Goal: Task Accomplishment & Management: Manage account settings

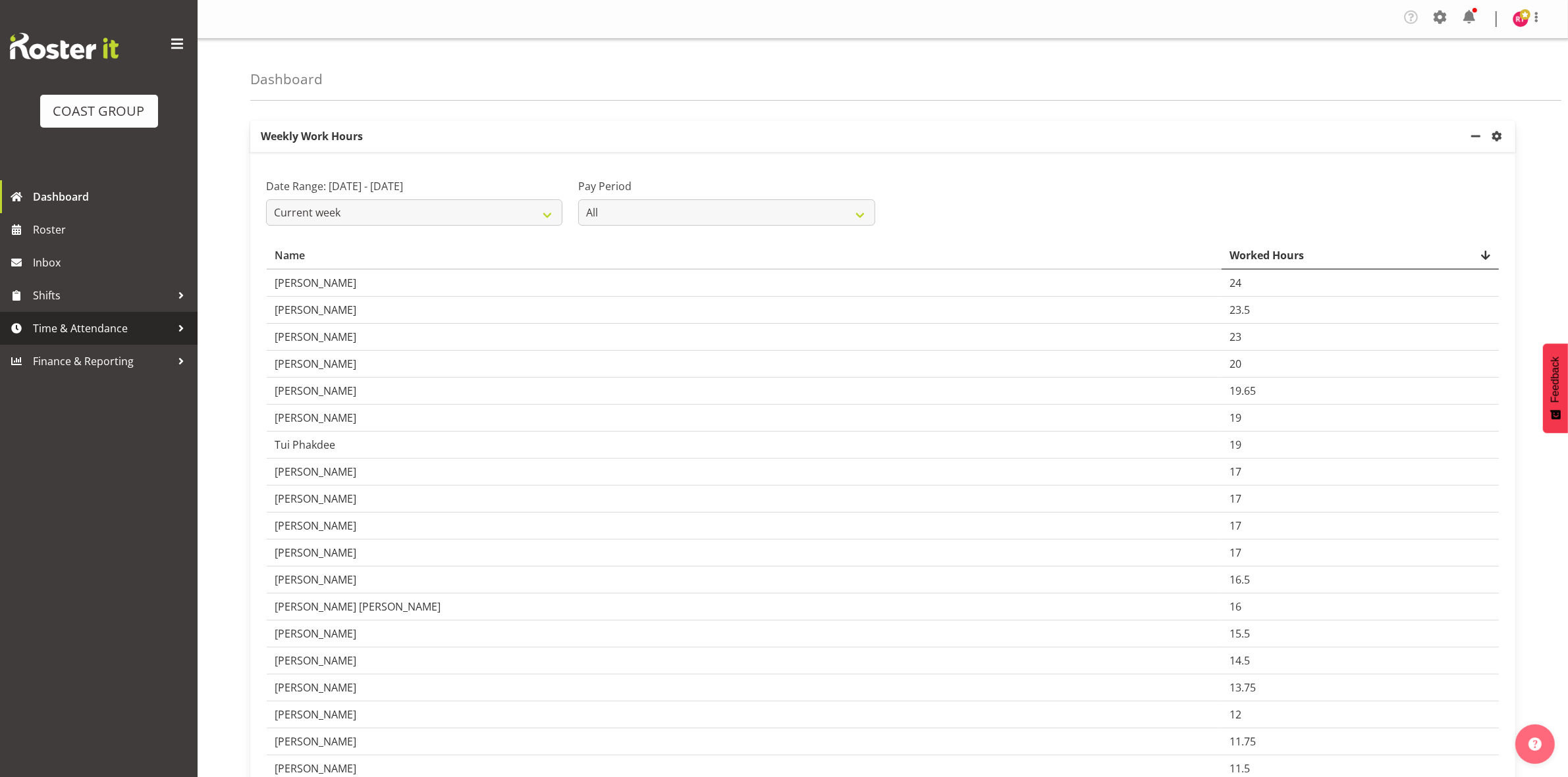
click at [91, 319] on span "Time & Attendance" at bounding box center [102, 328] width 138 height 20
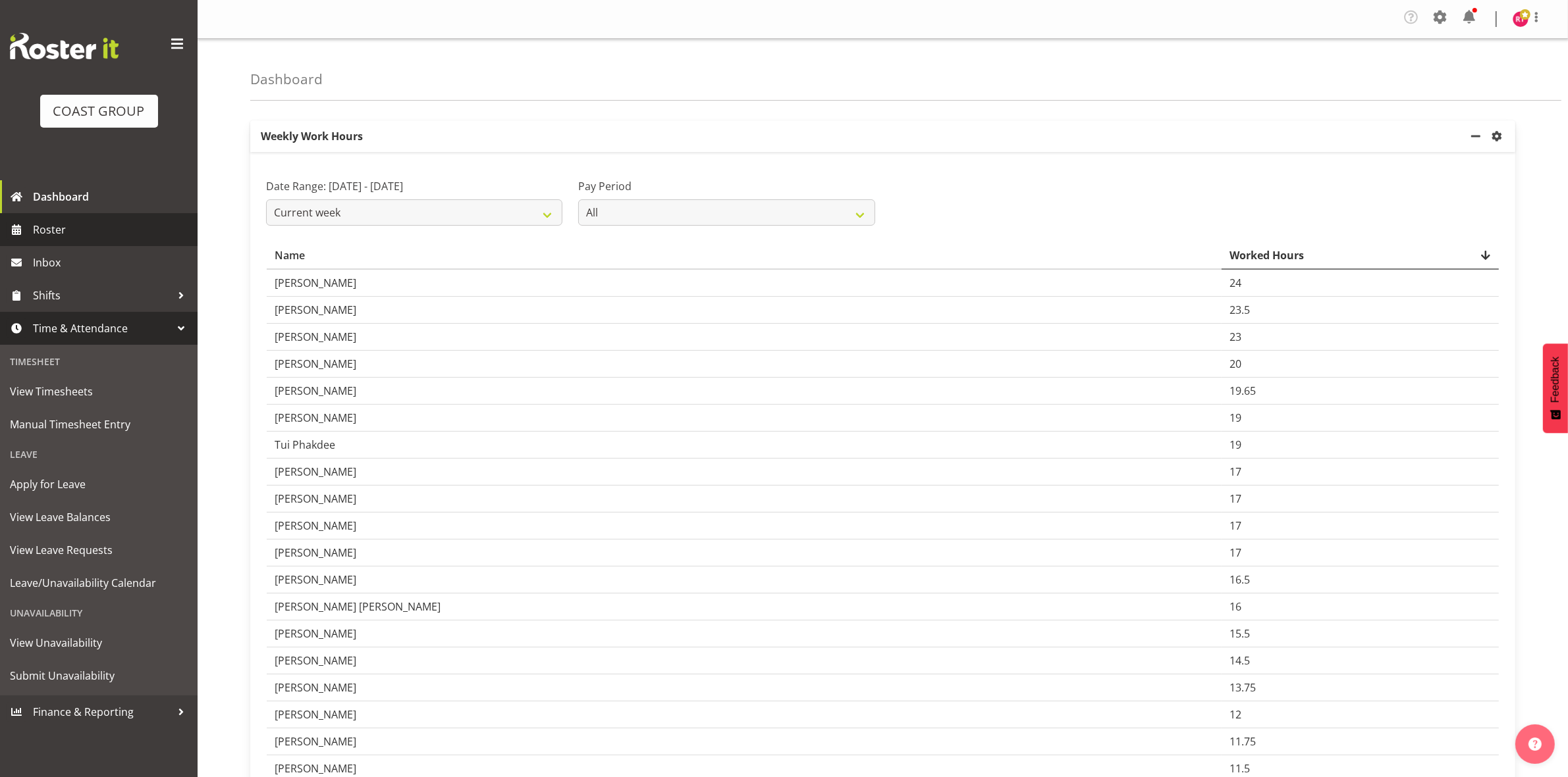
click at [91, 234] on span "Roster" at bounding box center [111, 229] width 158 height 20
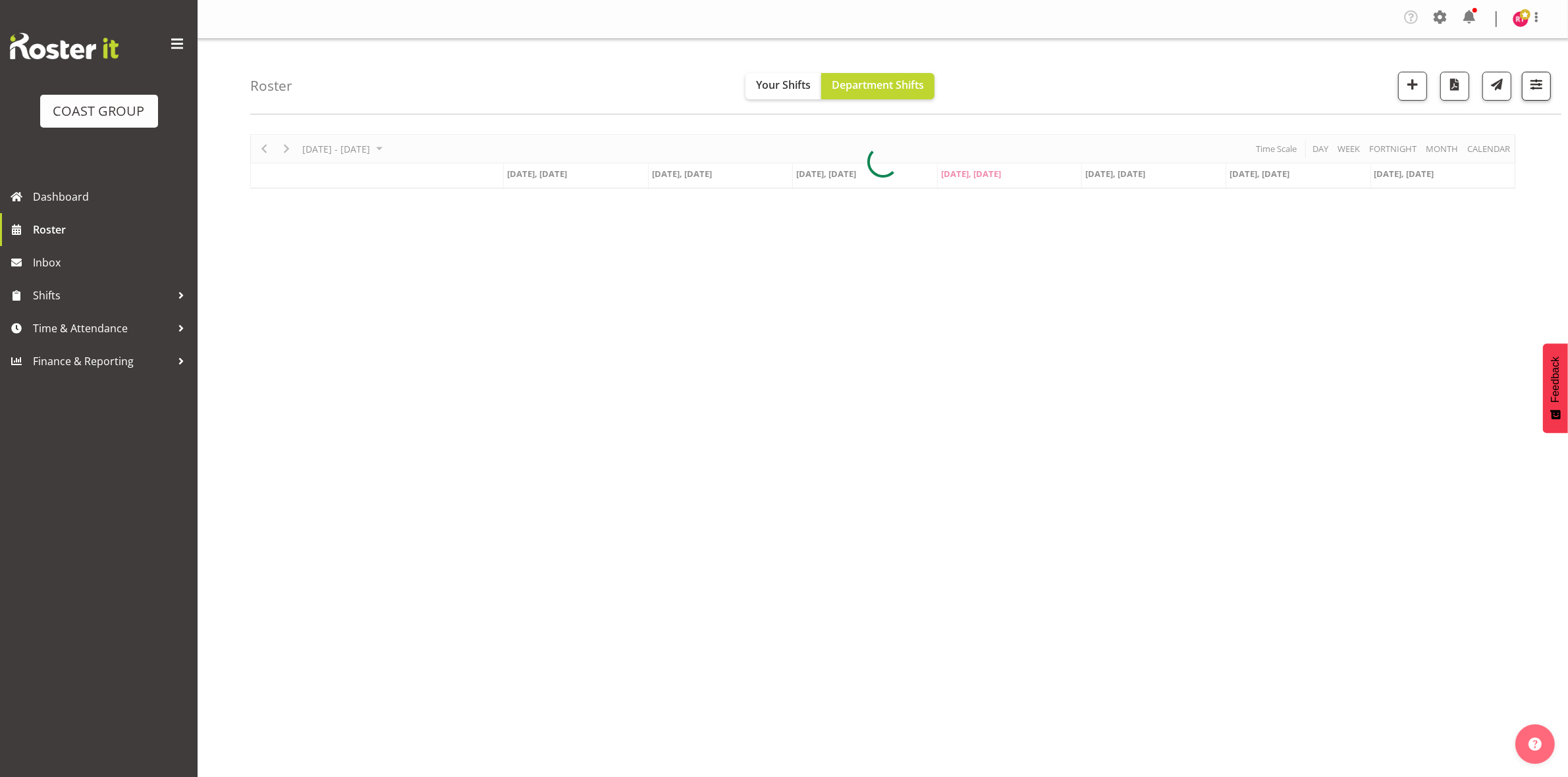
click at [1533, 90] on span "button" at bounding box center [1537, 84] width 17 height 17
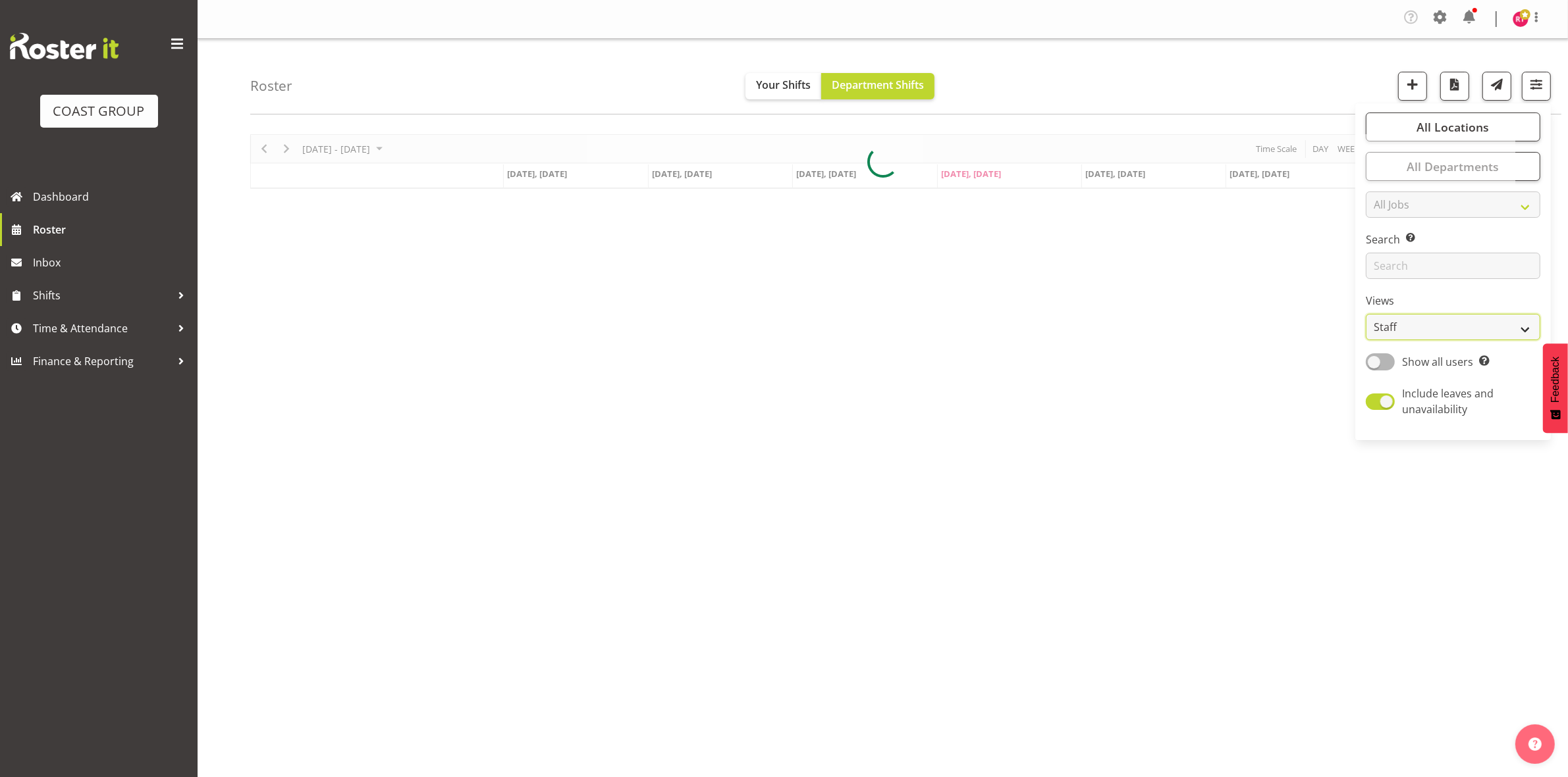
drag, startPoint x: 1440, startPoint y: 328, endPoint x: 1438, endPoint y: 336, distance: 8.2
click at [1440, 328] on select "Staff Role Shift - Horizontal Shift - Vertical Staff - Location" at bounding box center [1453, 328] width 175 height 26
click at [1367, 314] on select "Staff Role Shift - Horizontal Shift - Vertical Staff - Location" at bounding box center [1453, 328] width 175 height 26
click at [1476, 327] on div at bounding box center [882, 232] width 1265 height 196
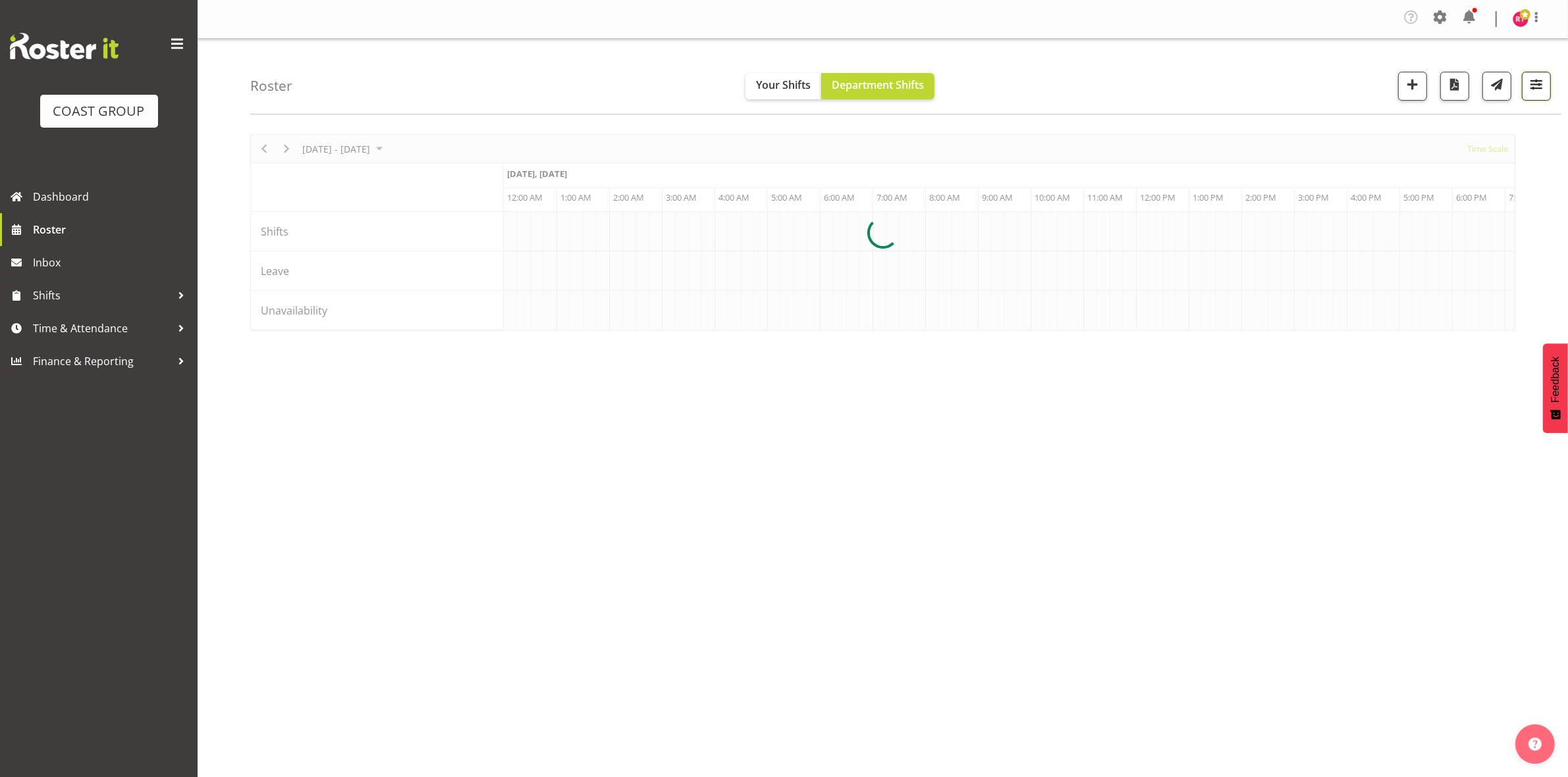
click at [1531, 74] on button "button" at bounding box center [1536, 86] width 29 height 29
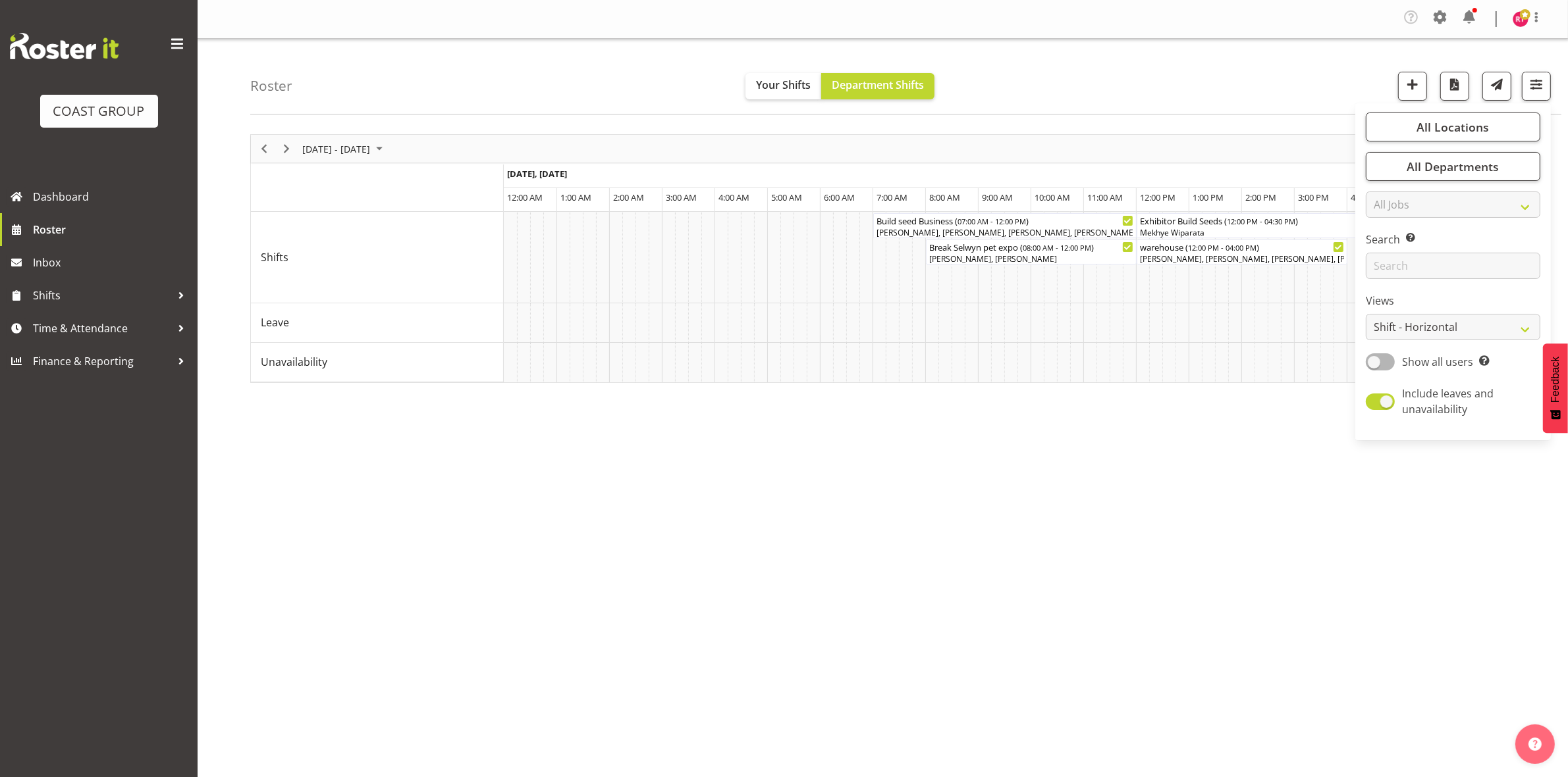
click at [1478, 326] on div "Roster Your Shifts Department Shifts All Locations Clear CARLTON EVENTS Carlton…" at bounding box center [882, 345] width 1371 height 612
click at [1533, 80] on span "button" at bounding box center [1537, 84] width 17 height 17
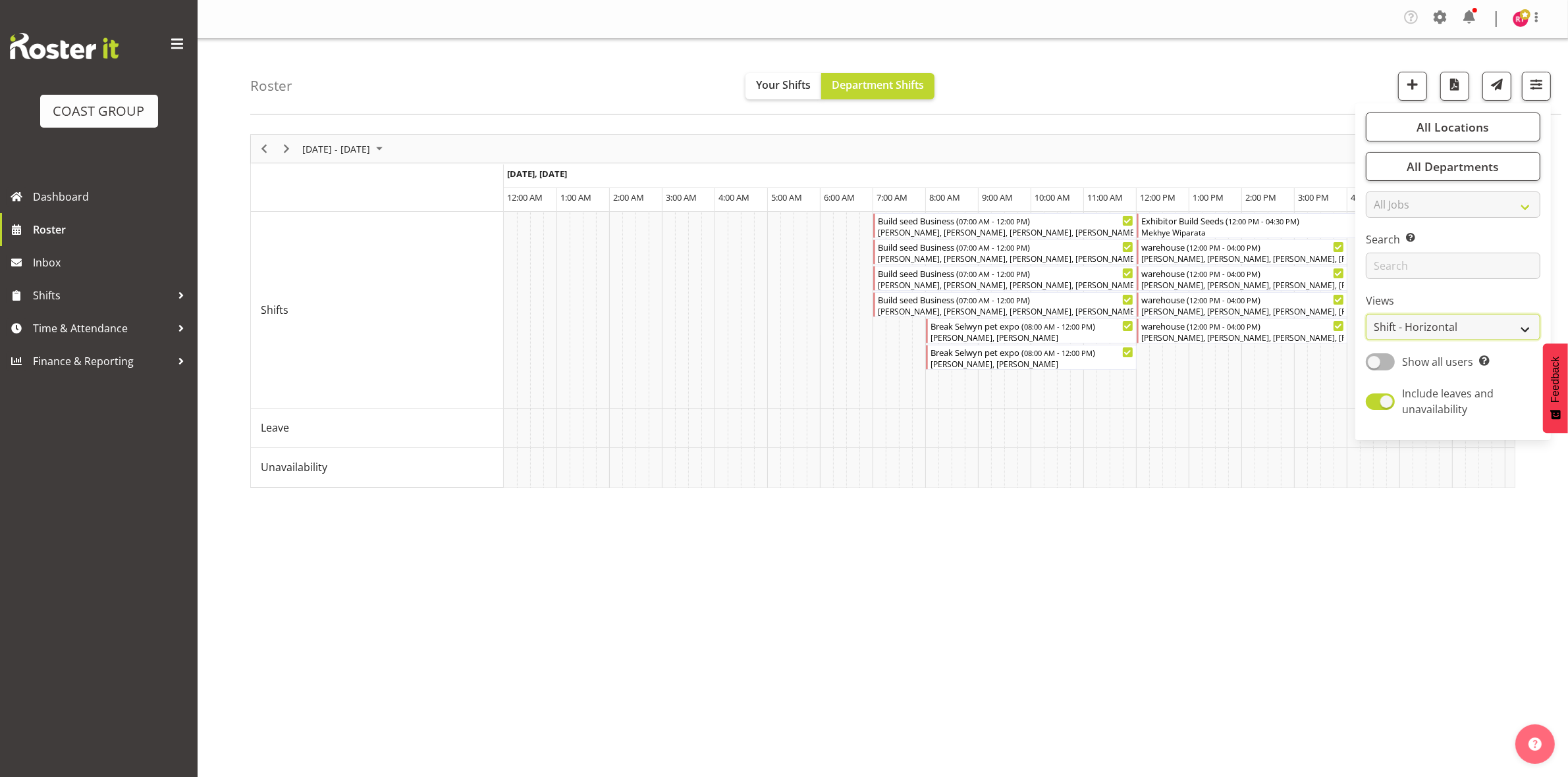
click at [1487, 328] on select "Staff Role Shift - Horizontal Shift - Vertical Staff - Location" at bounding box center [1453, 328] width 175 height 26
select select "shift"
click at [1367, 314] on select "Staff Role Shift - Horizontal Shift - Vertical Staff - Location" at bounding box center [1453, 328] width 175 height 26
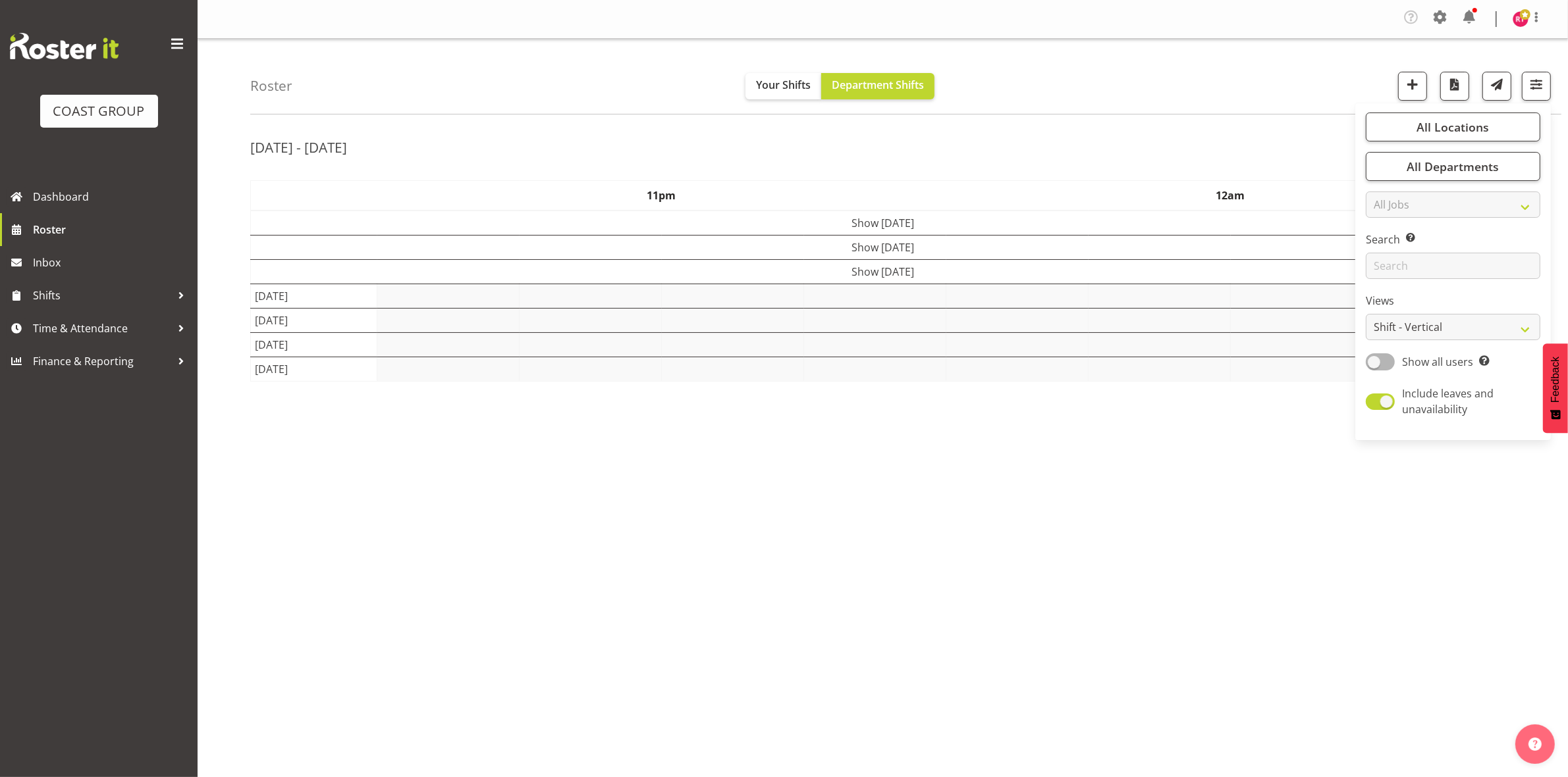
click at [1128, 141] on div "Aug 25th - 31st, 2025" at bounding box center [882, 149] width 1265 height 30
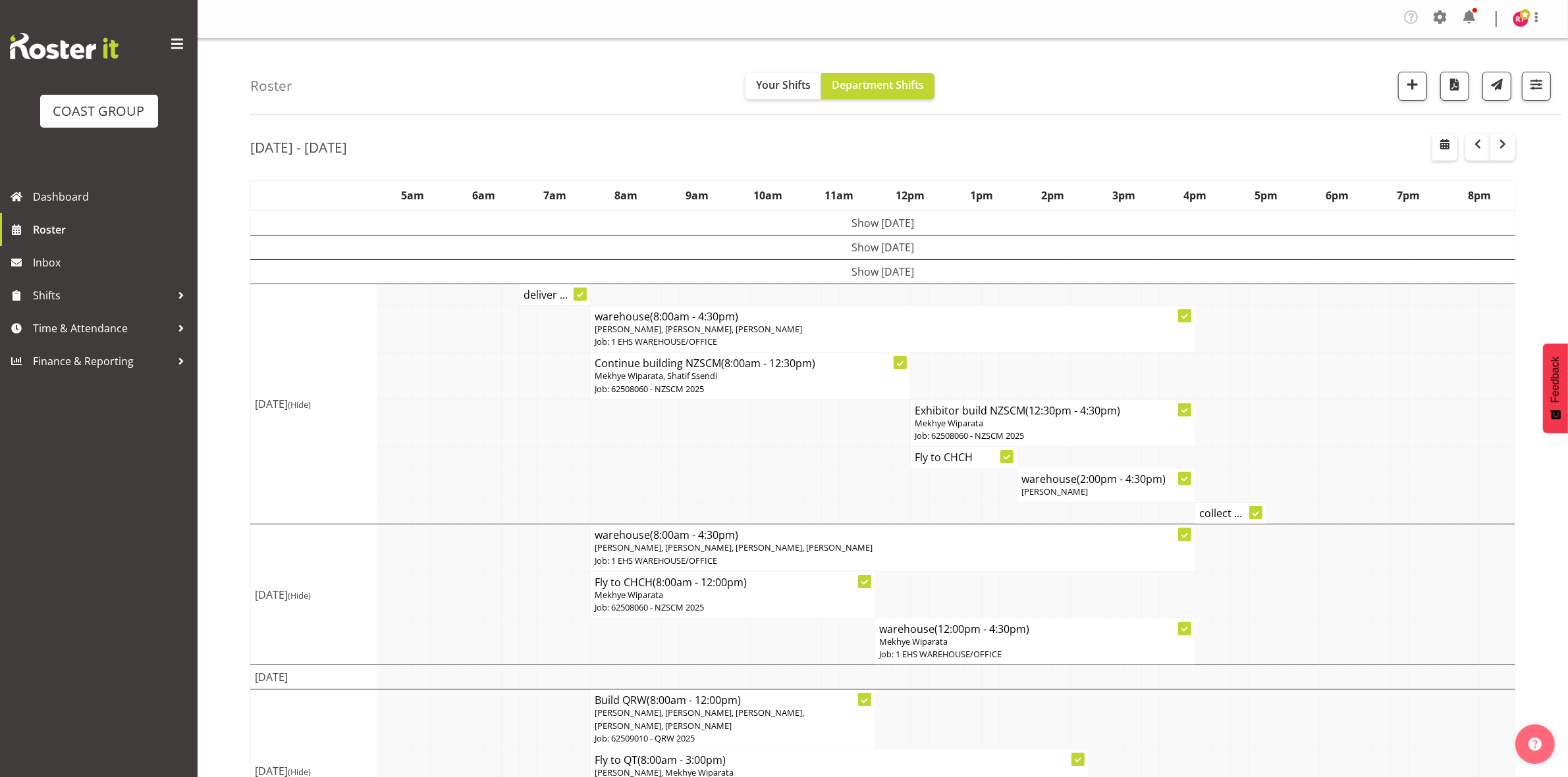
click at [897, 268] on td "Show Wed 27th Aug 2025" at bounding box center [883, 272] width 1265 height 25
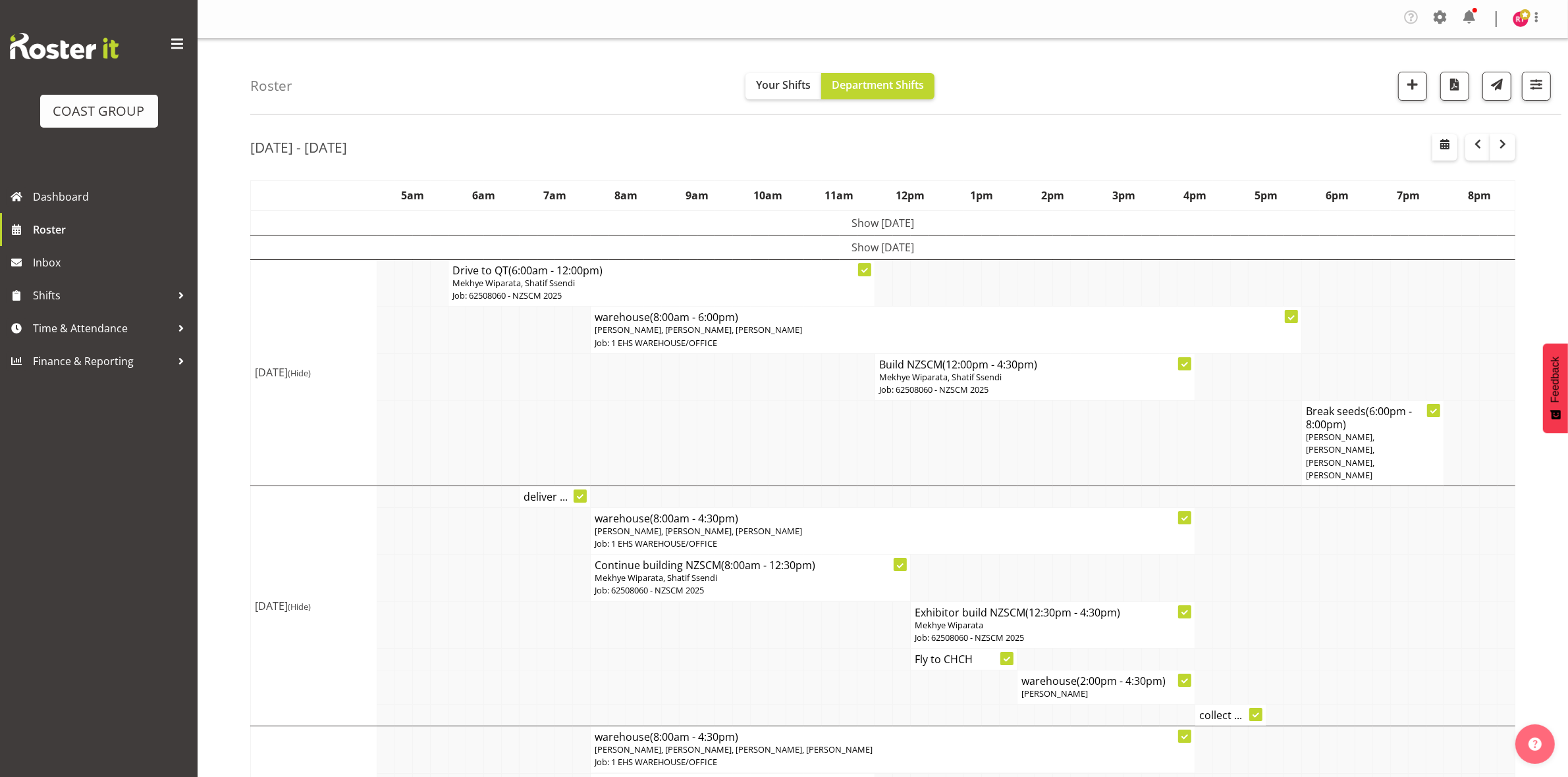
click at [1331, 431] on span "David Wiseman, Martin Gorzeman, Reuben Bowe, Aminio Fonongaloa-Lolohea" at bounding box center [1340, 456] width 69 height 50
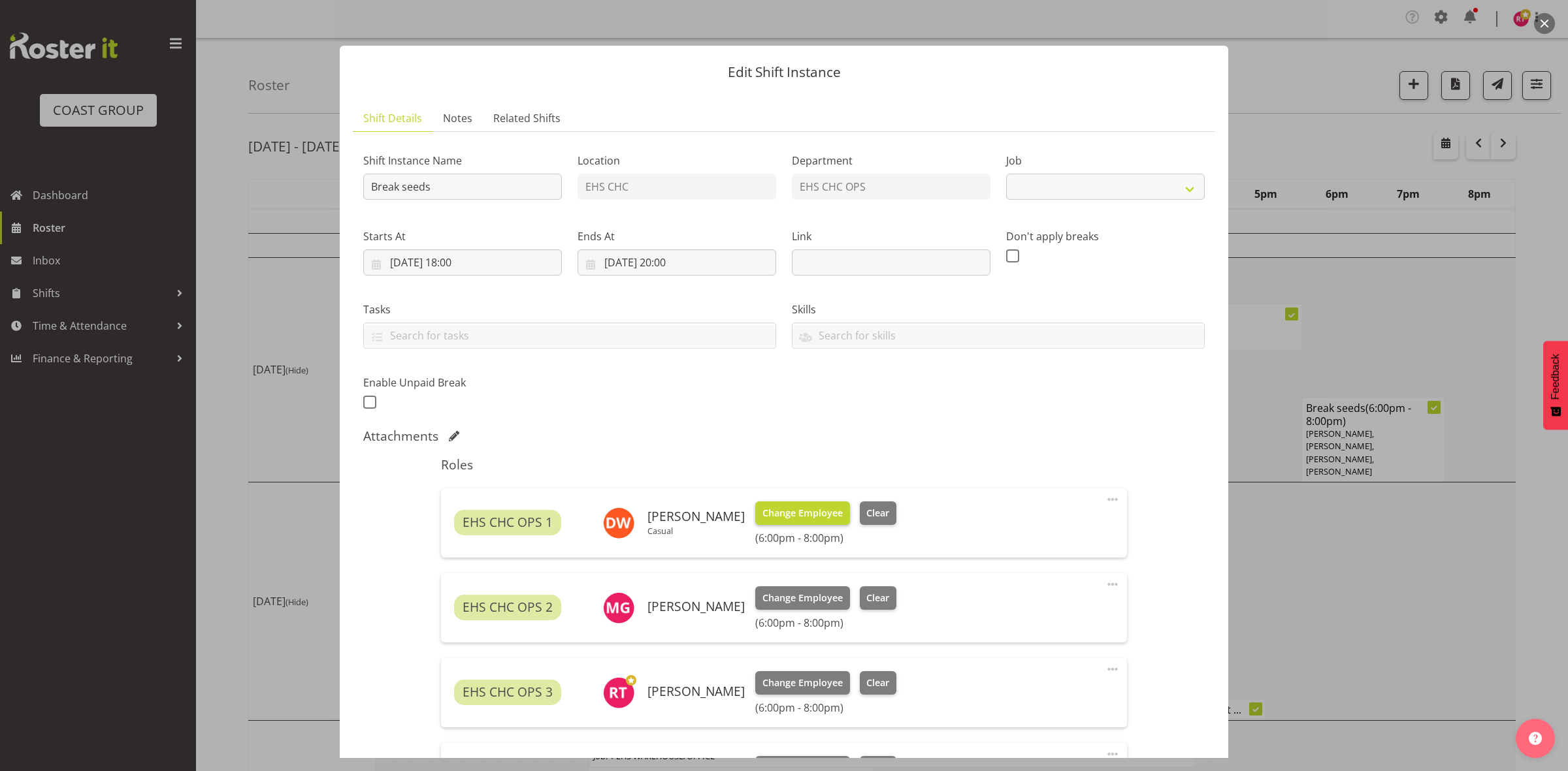
select select "9299"
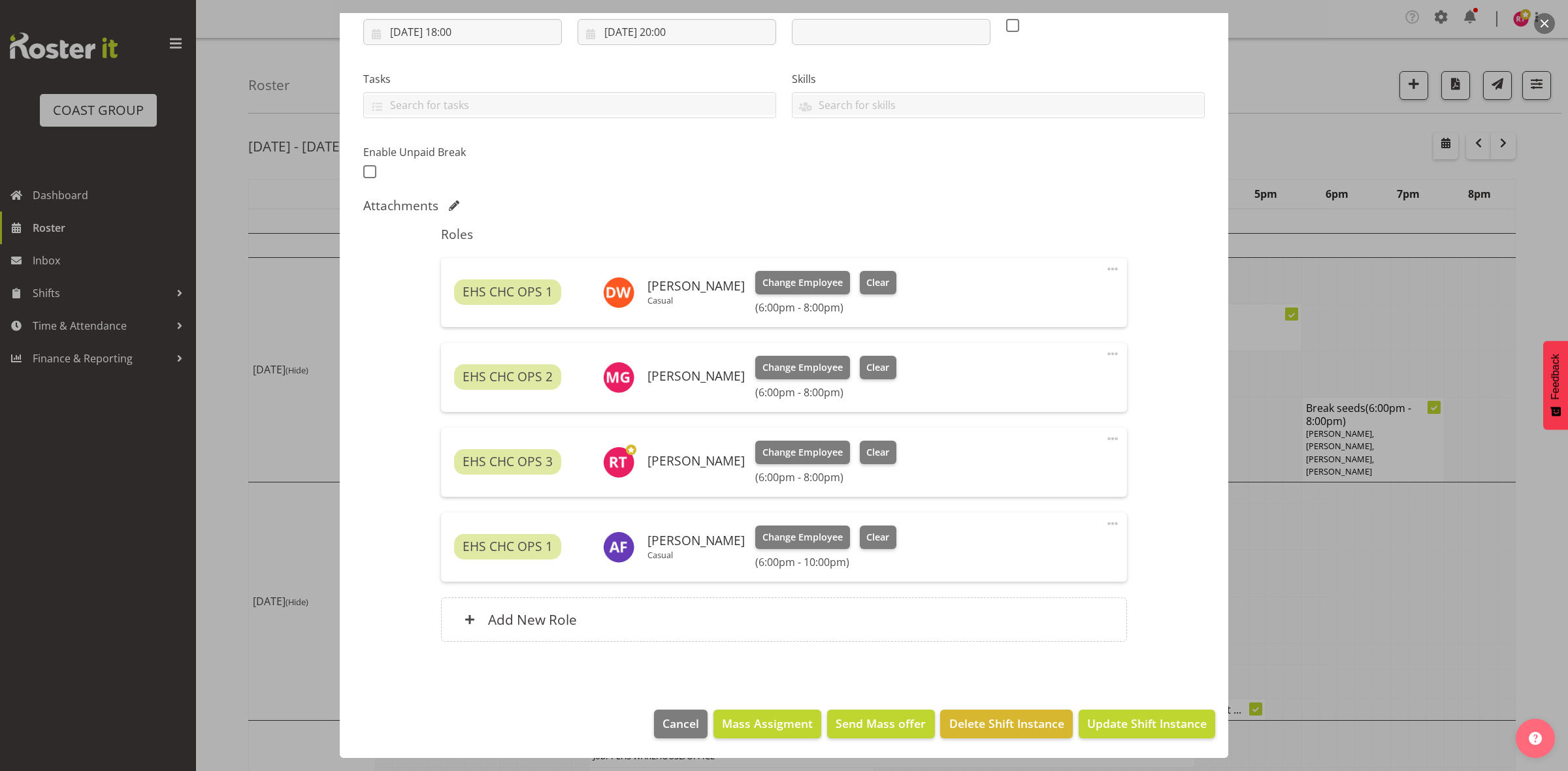
scroll to position [149, 0]
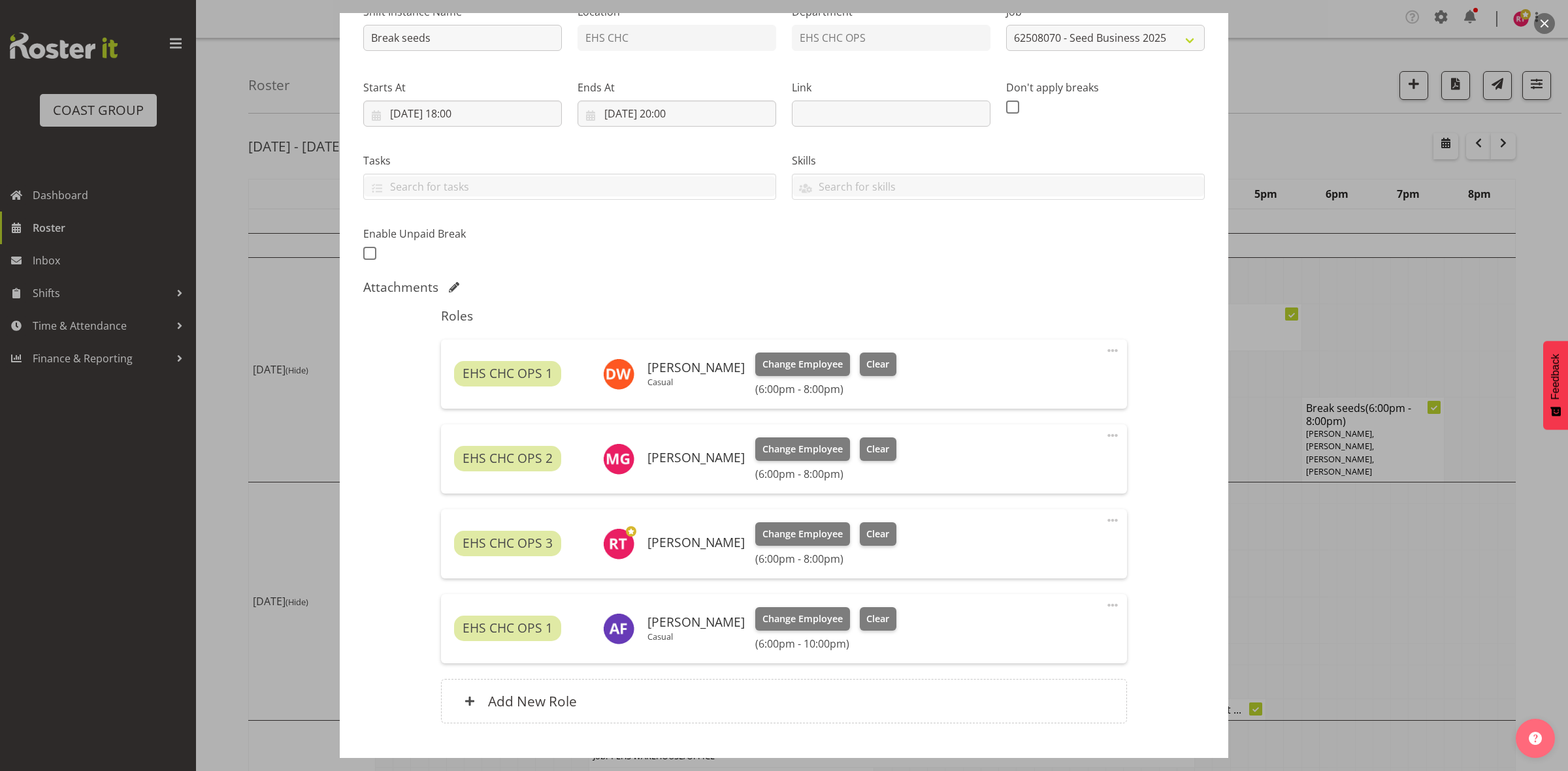
click at [1105, 353] on span at bounding box center [1113, 350] width 16 height 16
click at [1076, 378] on link "Edit" at bounding box center [1058, 381] width 126 height 23
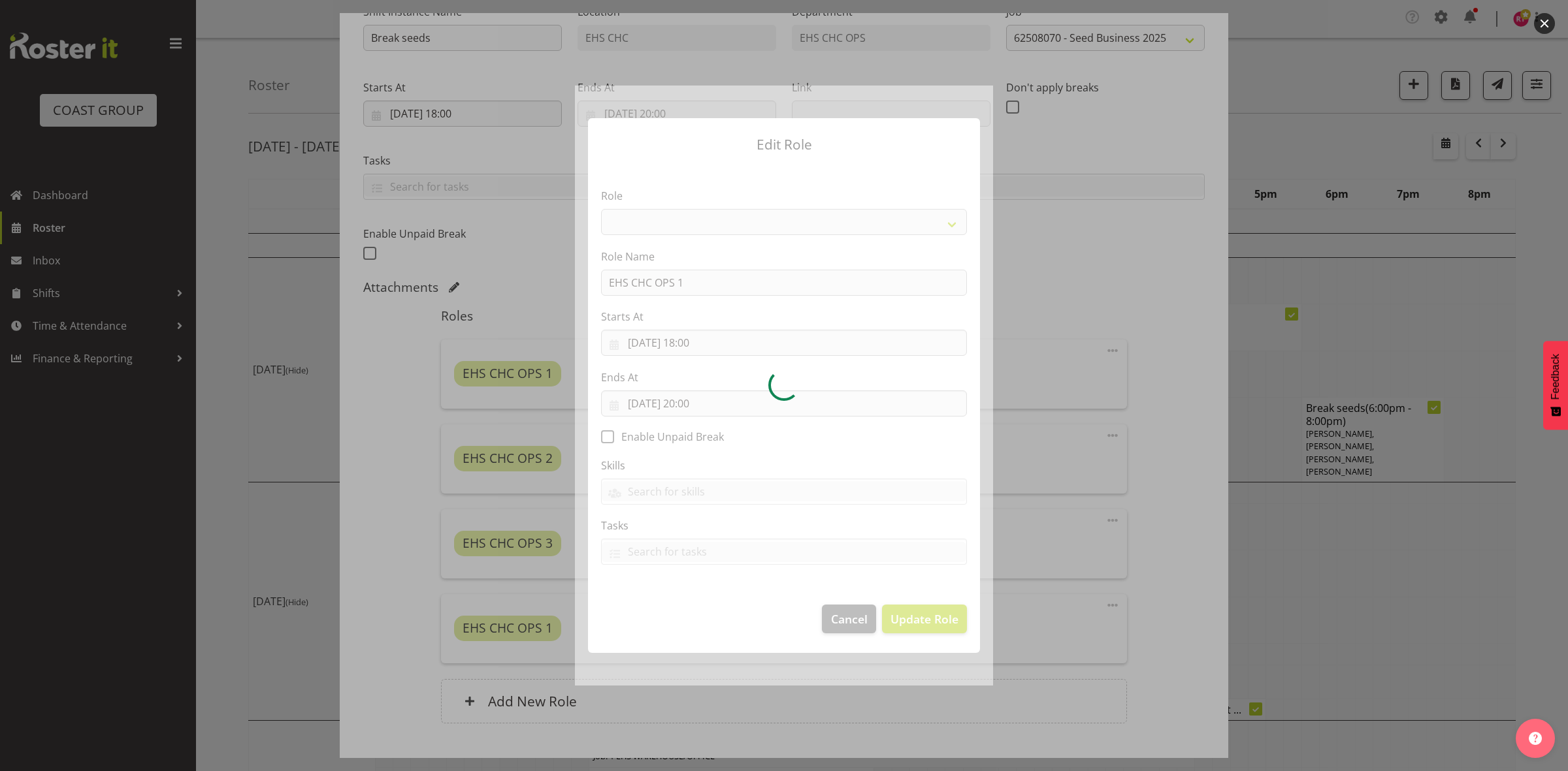
select select "192"
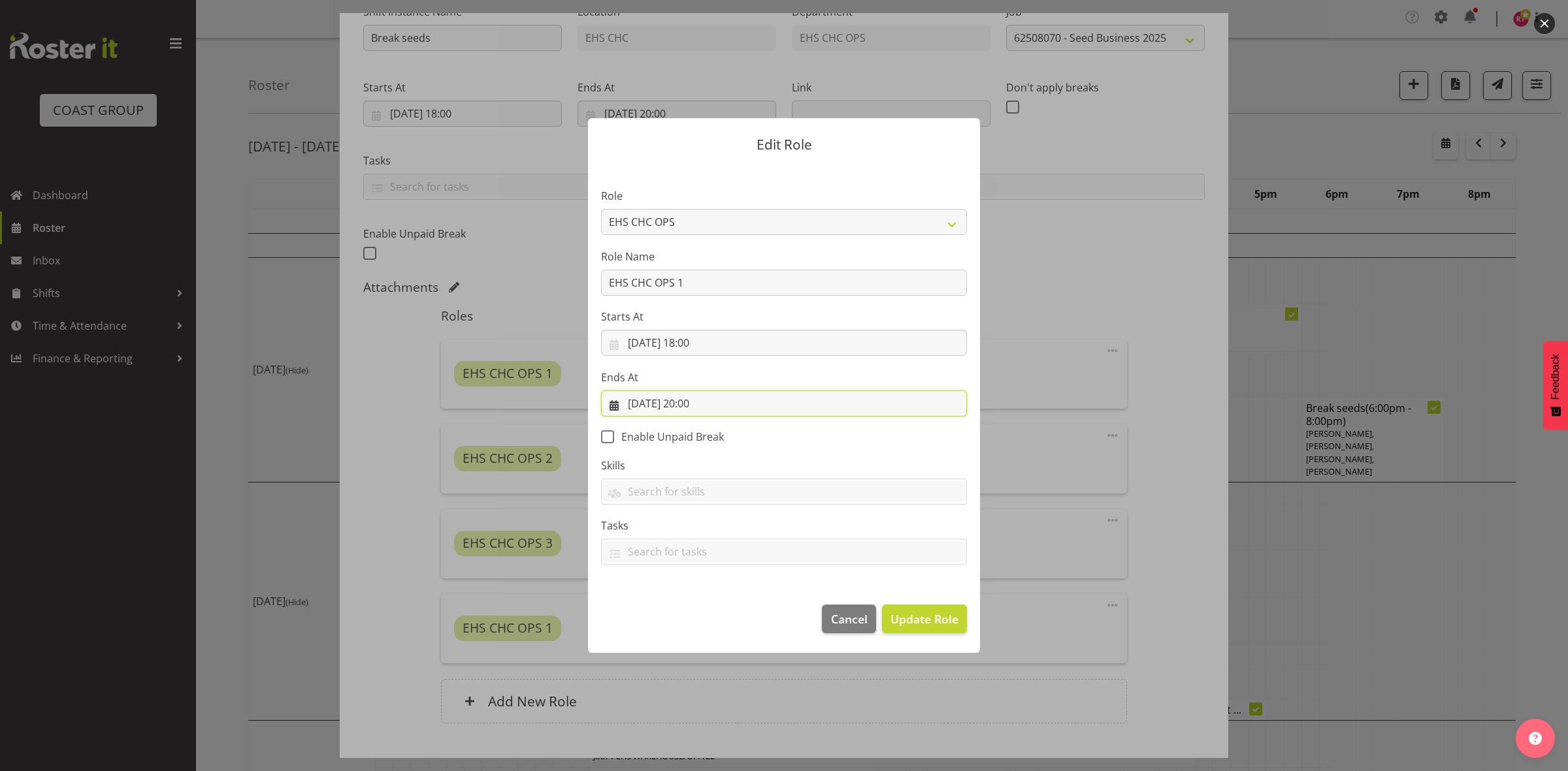
click at [694, 404] on input "27/08/2025, 20:00" at bounding box center [784, 404] width 366 height 26
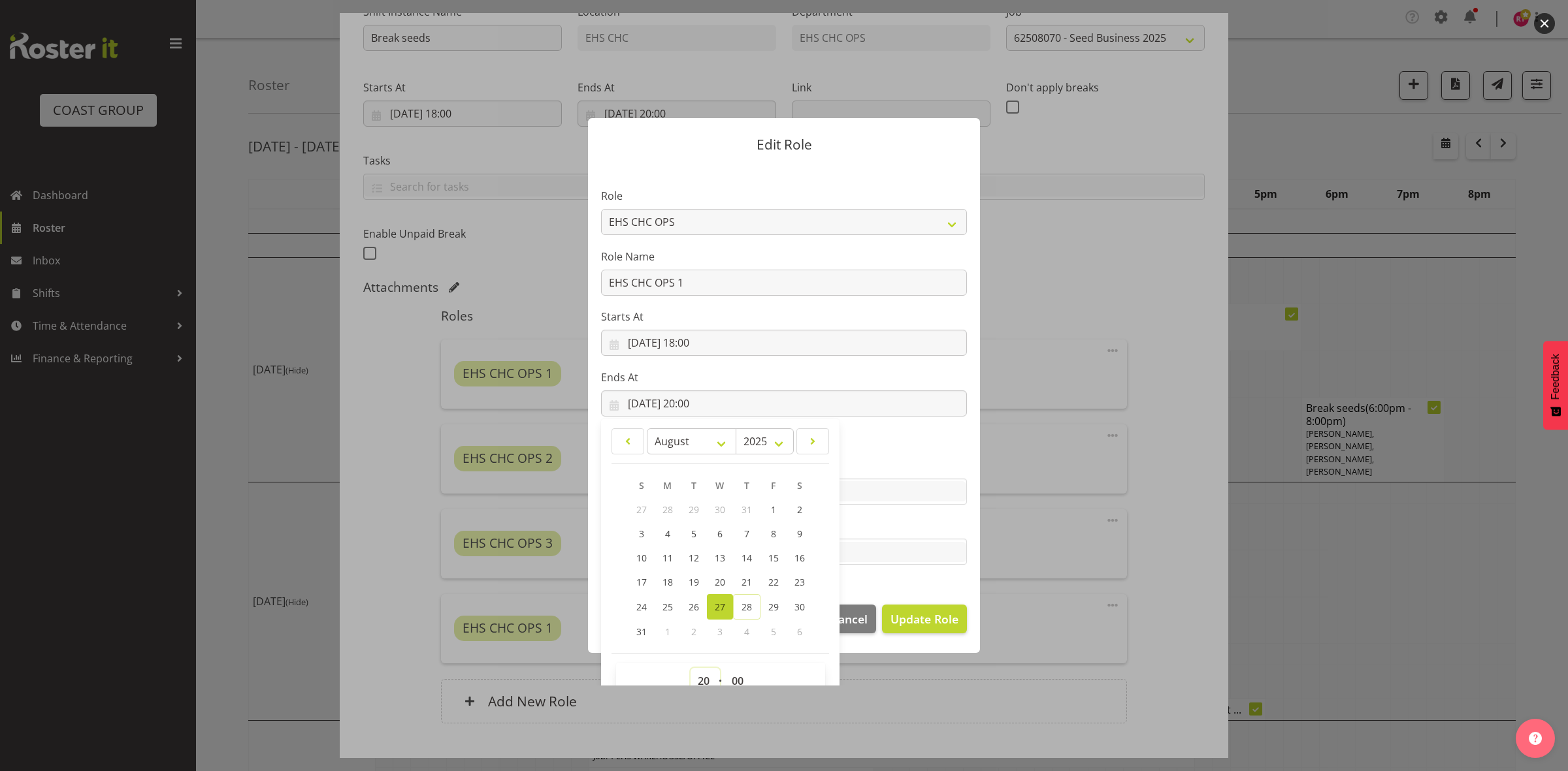
click at [701, 676] on select "00 01 02 03 04 05 06 07 08 09 10 11 12 13 14 15 16 17 18 19 20 21 22 23" at bounding box center [705, 681] width 29 height 26
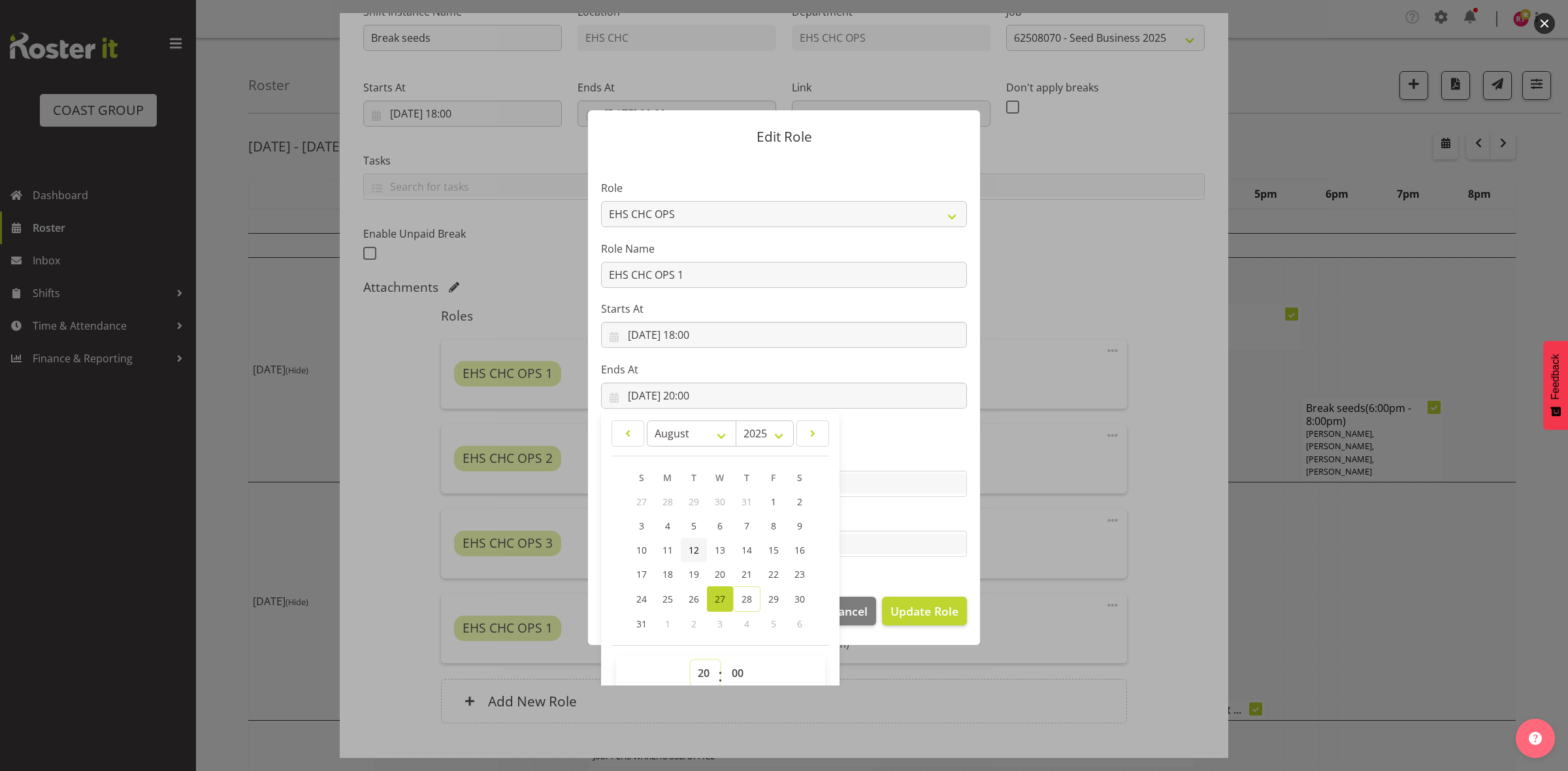
select select "19"
click at [691, 660] on select "00 01 02 03 04 05 06 07 08 09 10 11 12 13 14 15 16 17 18 19 20 21 22 23" at bounding box center [705, 674] width 29 height 26
type input "27/08/2025, 19:00"
click at [923, 609] on span "Update Role" at bounding box center [924, 612] width 68 height 17
select select
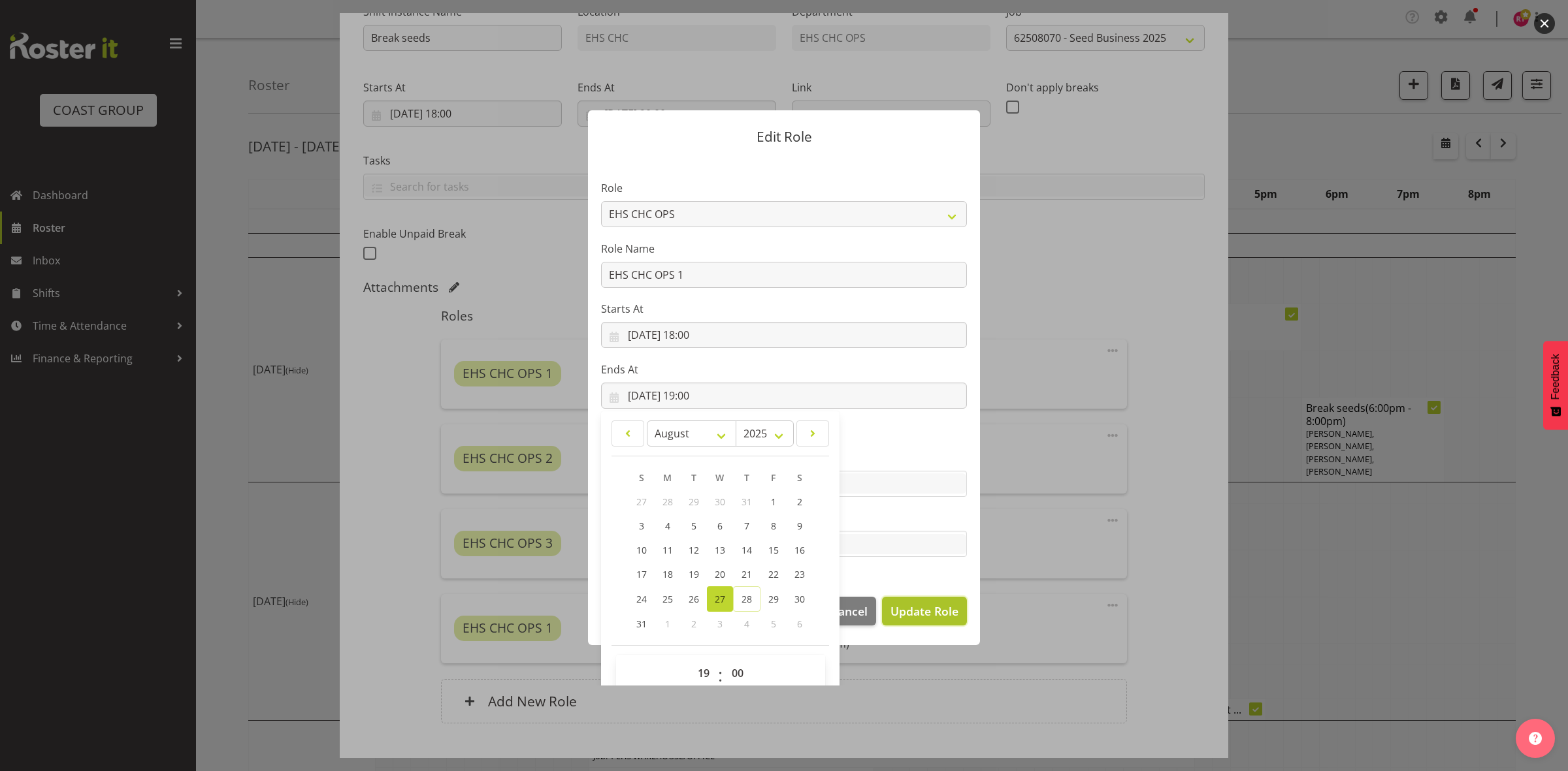
select select
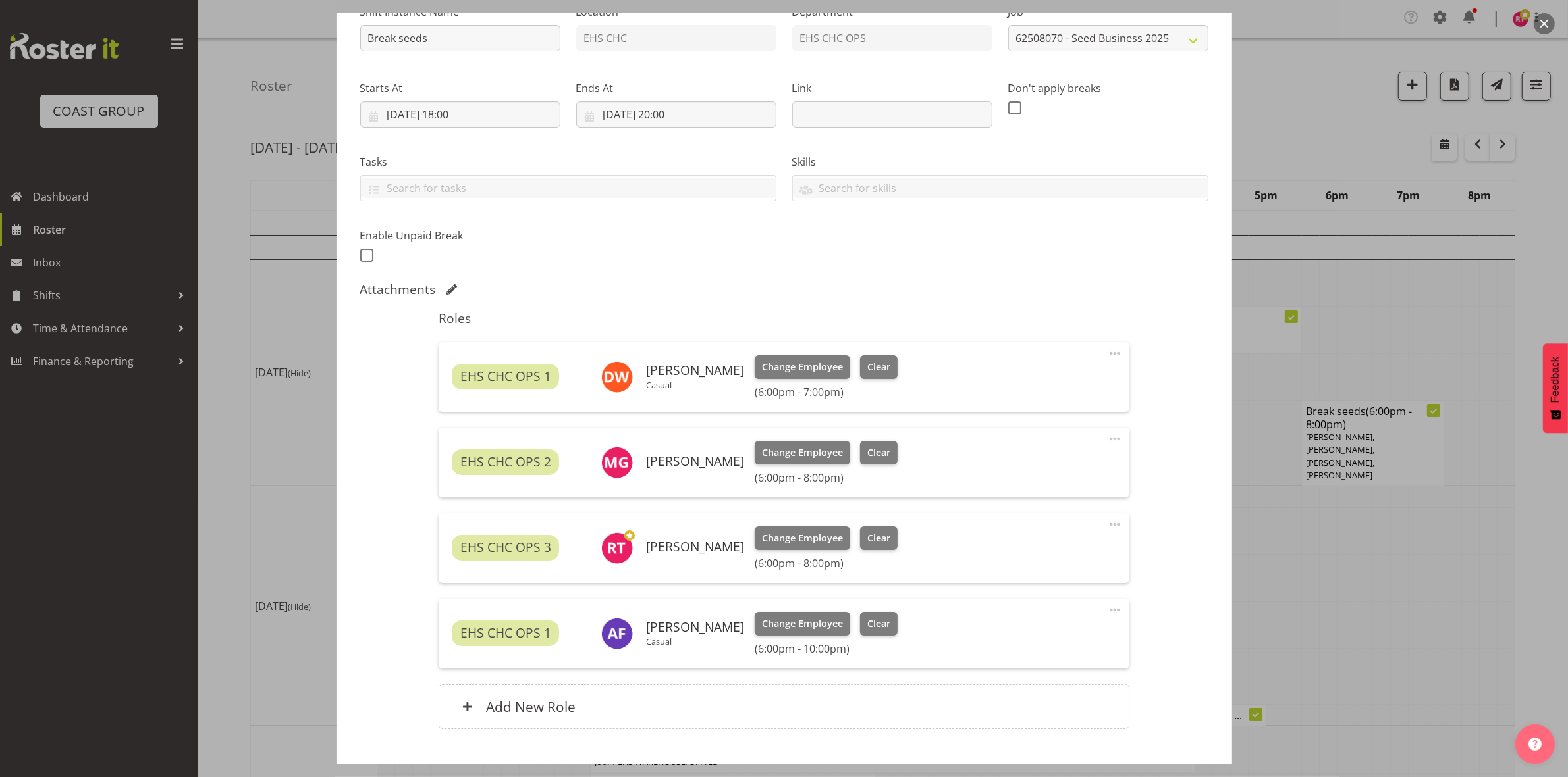
click at [1107, 523] on span at bounding box center [1115, 524] width 16 height 16
click at [1067, 551] on link "Edit" at bounding box center [1060, 556] width 127 height 24
select select "7"
select select "2025"
select select "20"
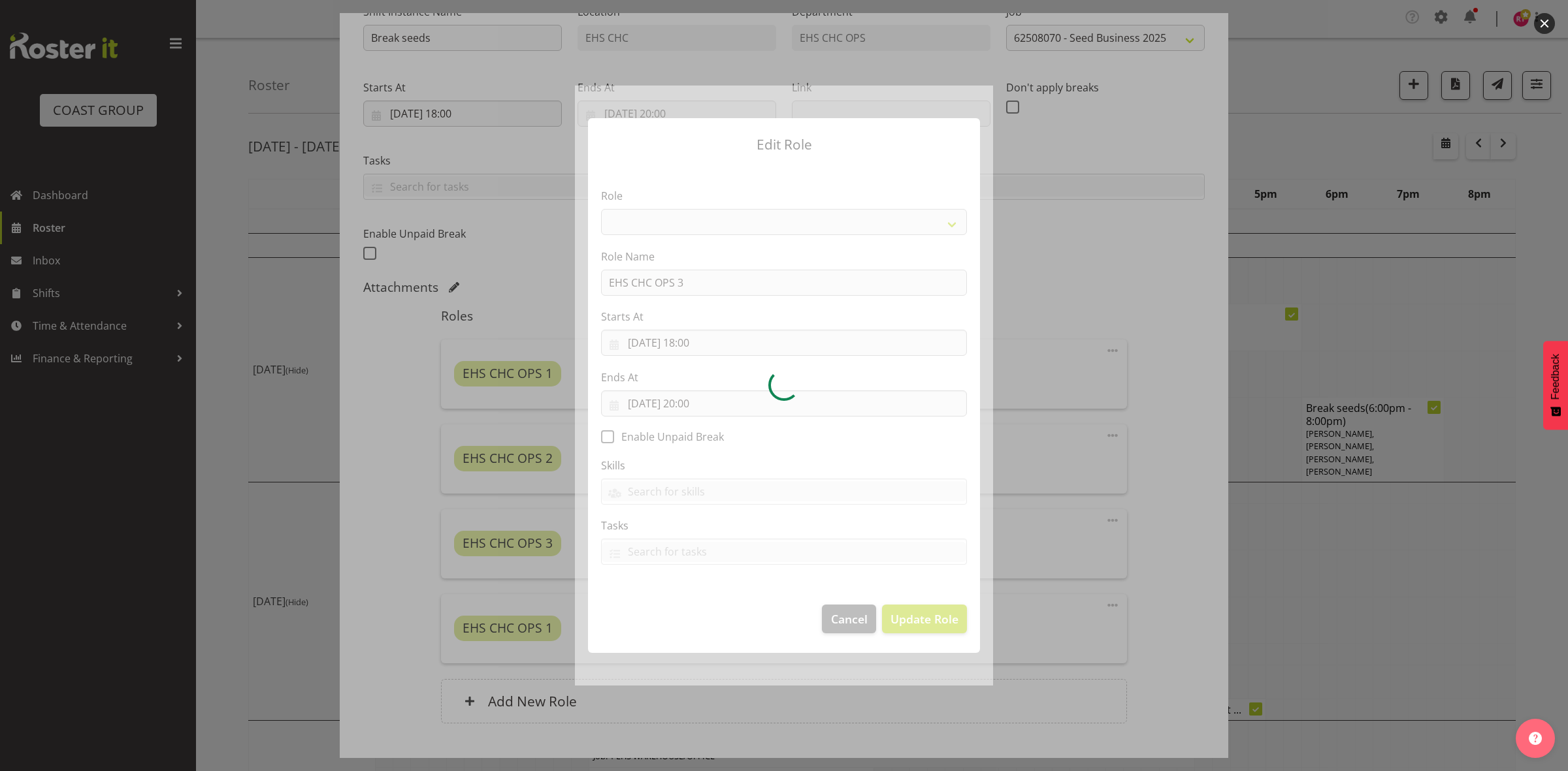
select select "192"
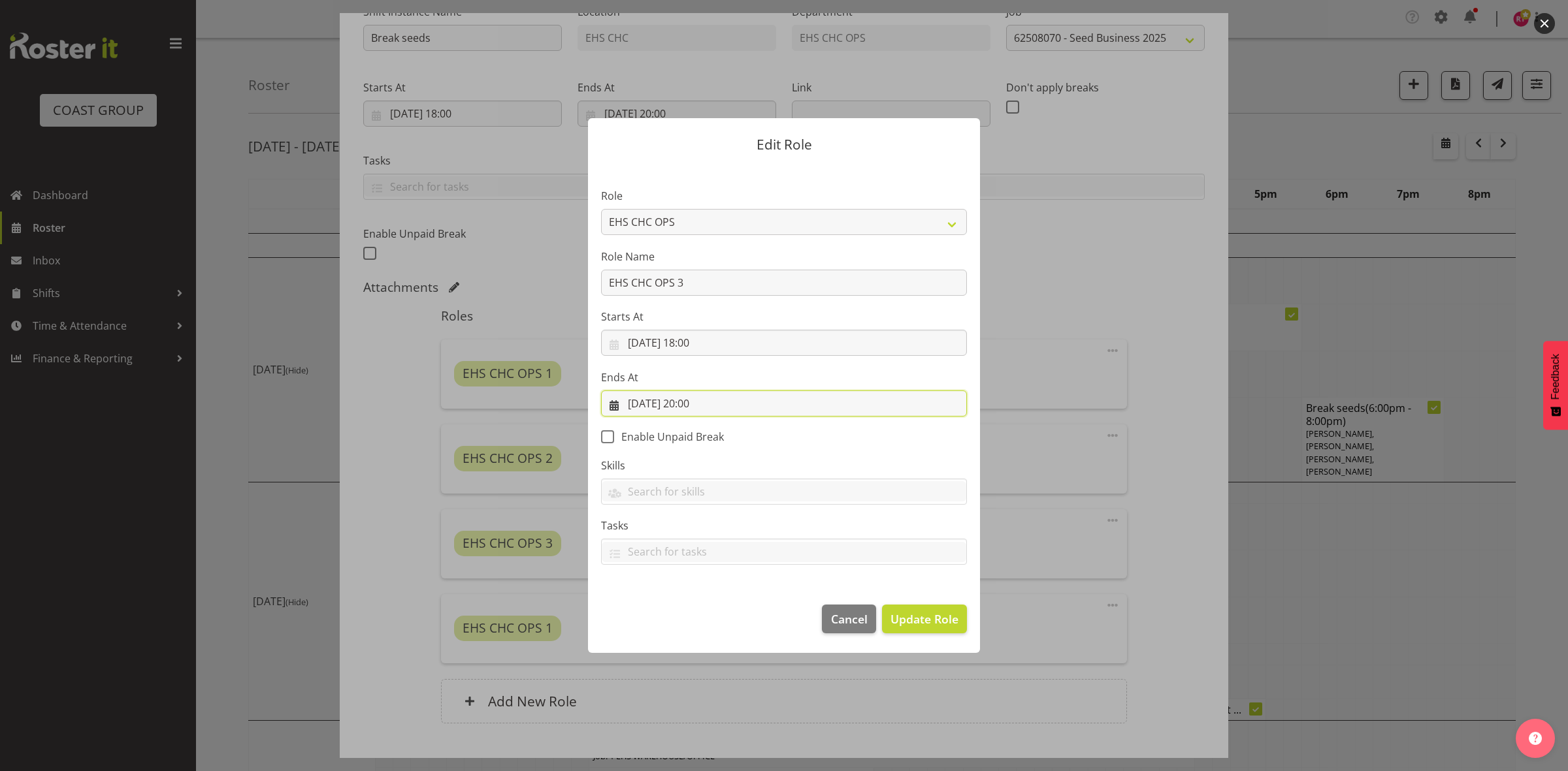
click at [694, 406] on input "27/08/2025, 20:00" at bounding box center [784, 404] width 366 height 26
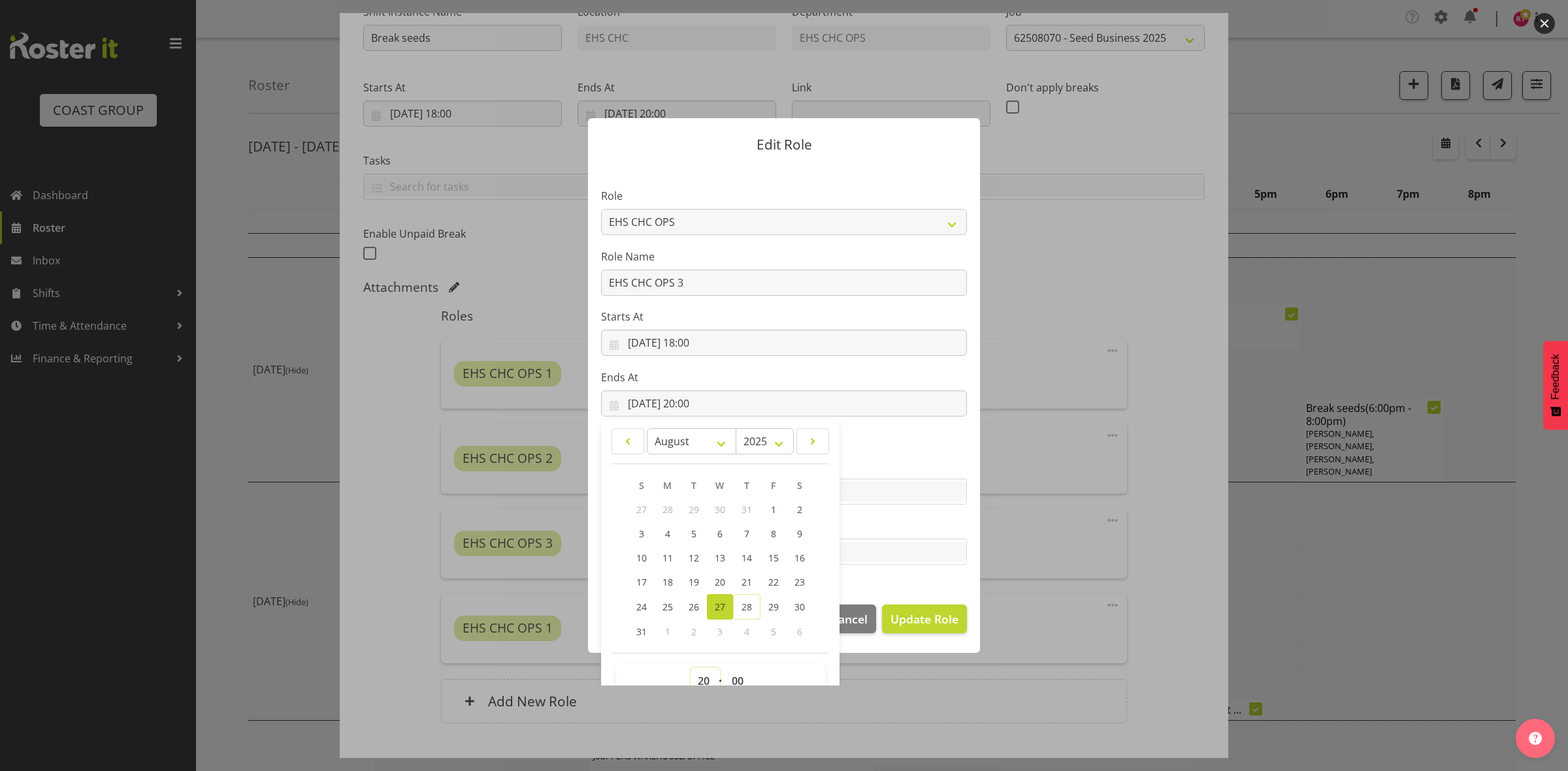
click at [701, 679] on select "00 01 02 03 04 05 06 07 08 09 10 11 12 13 14 15 16 17 18 19 20 21 22 23" at bounding box center [705, 681] width 29 height 26
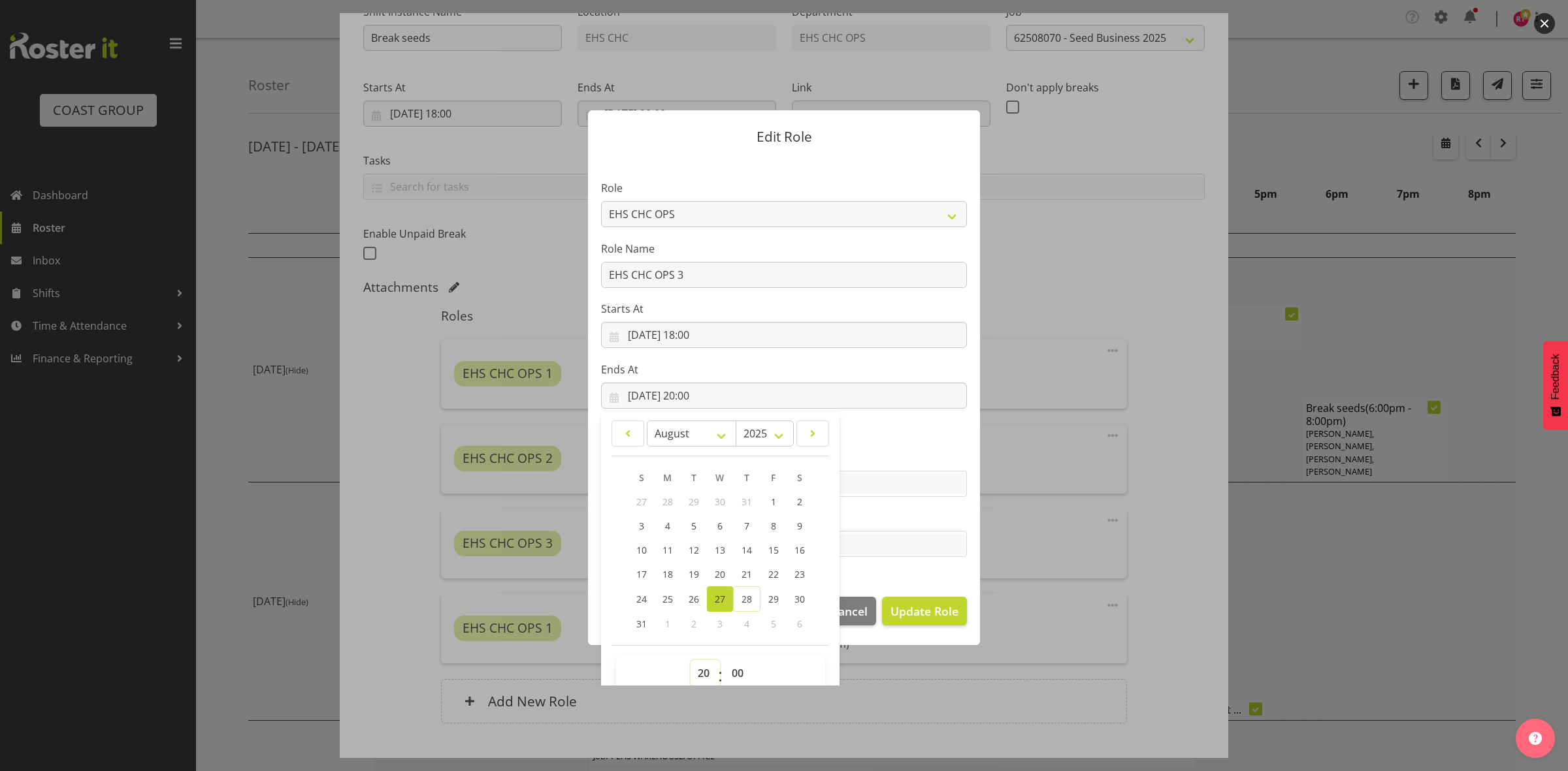
select select "19"
click at [691, 660] on select "00 01 02 03 04 05 06 07 08 09 10 11 12 13 14 15 16 17 18 19 20 21 22 23" at bounding box center [705, 674] width 29 height 26
type input "27/08/2025, 19:00"
click at [930, 618] on span "Update Role" at bounding box center [924, 612] width 68 height 17
select select
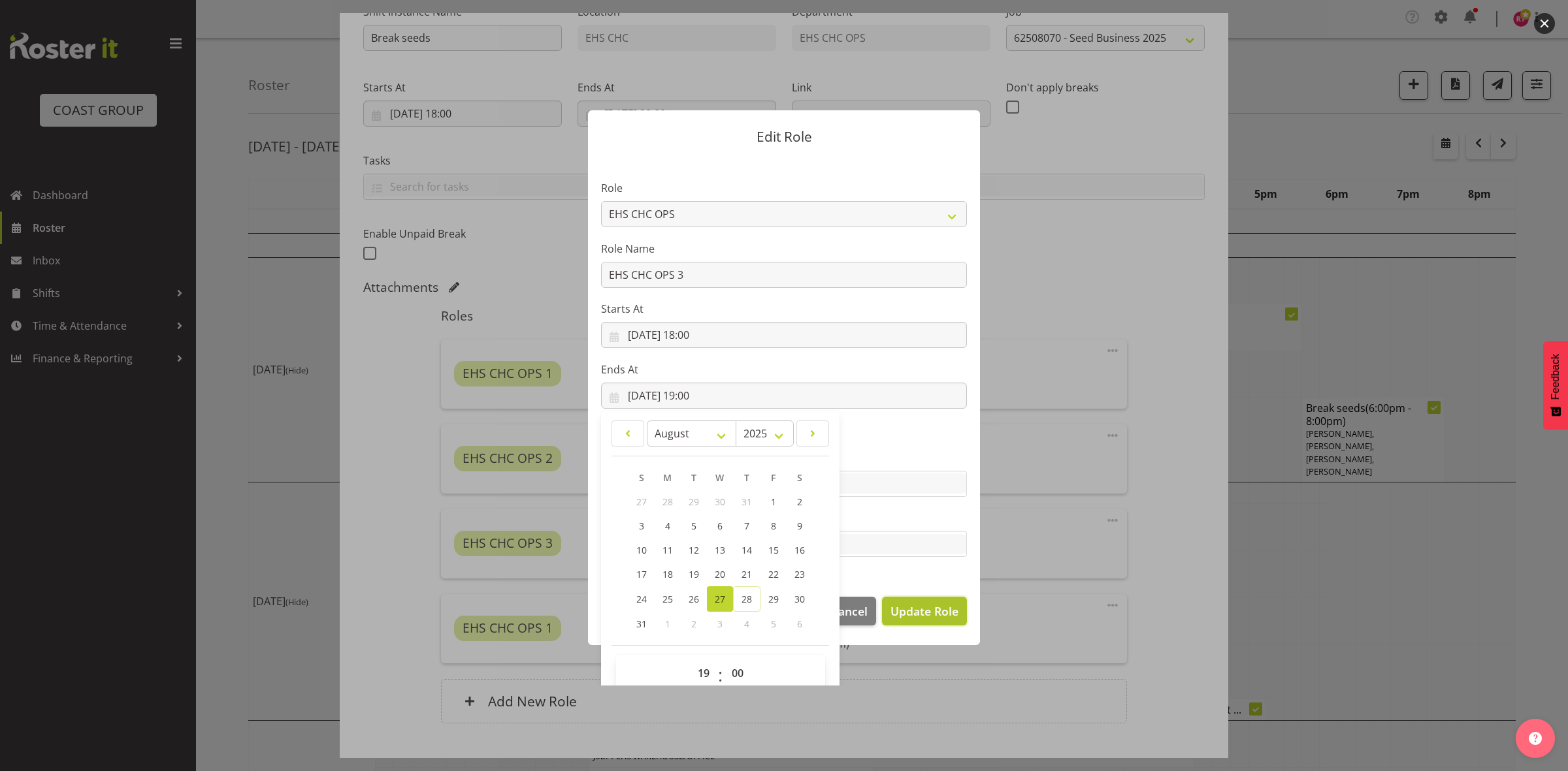
select select
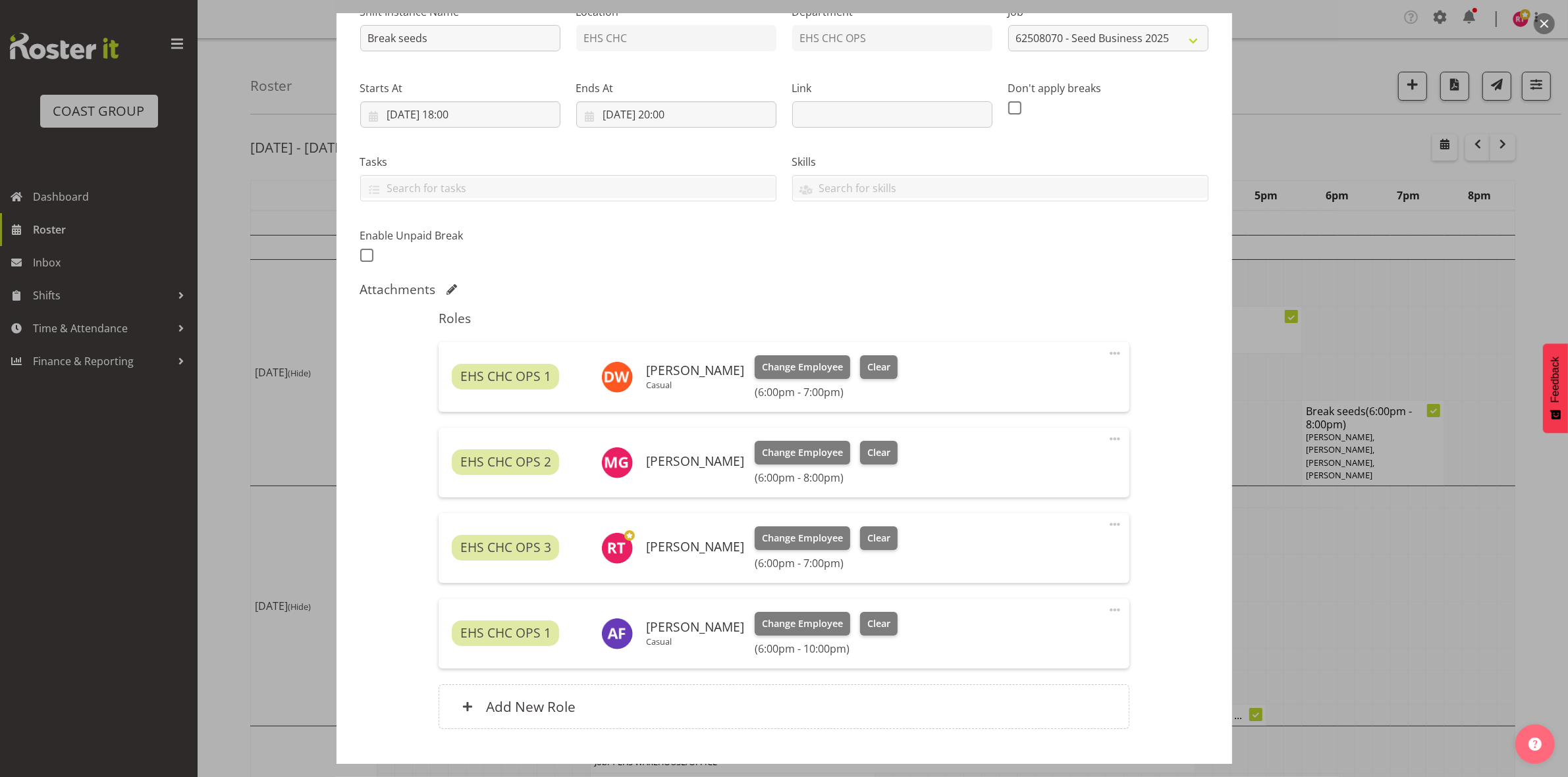
click at [1107, 436] on span at bounding box center [1115, 439] width 16 height 16
click at [1022, 476] on link "Edit" at bounding box center [1060, 470] width 127 height 24
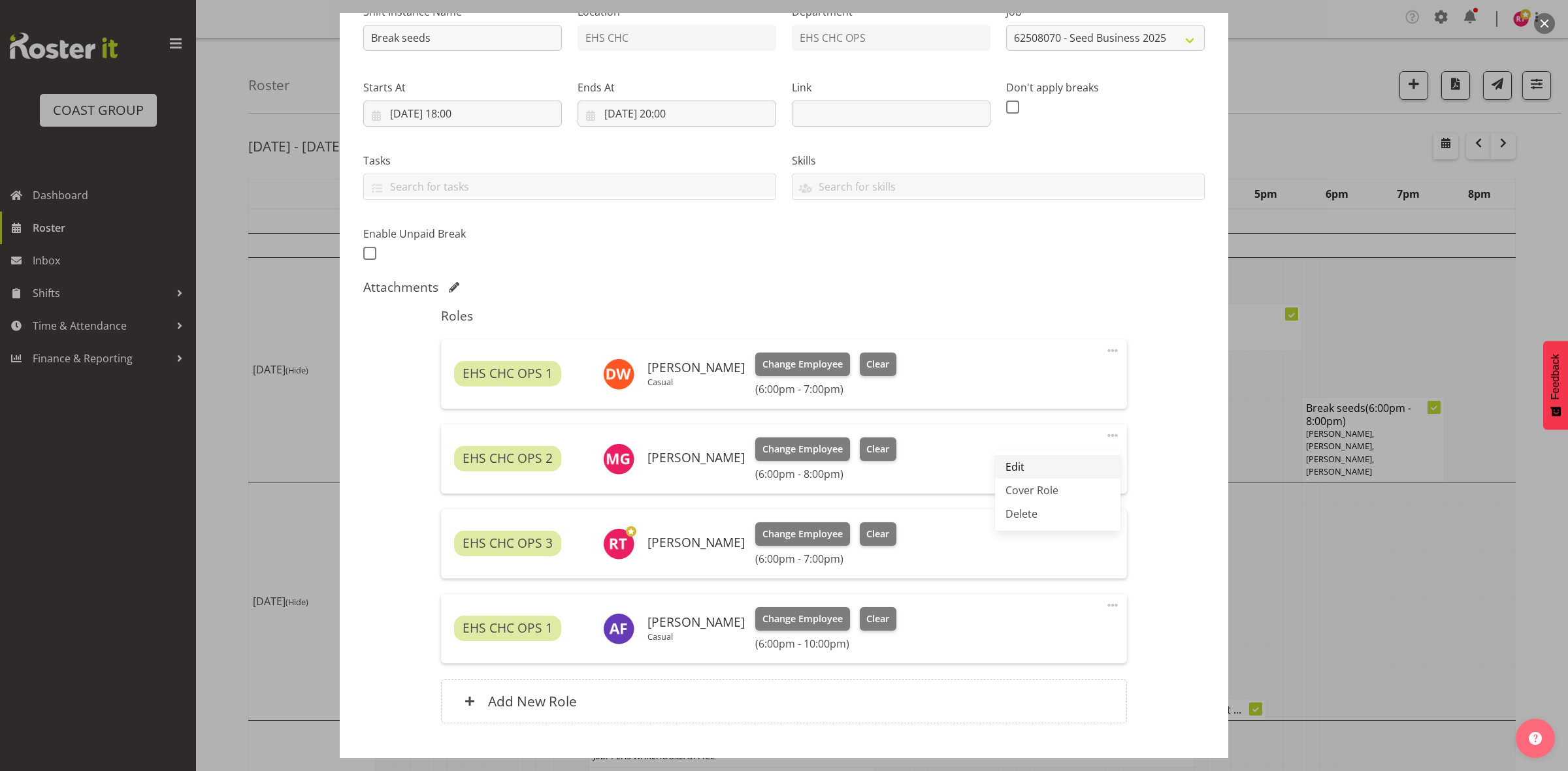
select select "7"
select select "2025"
select select "20"
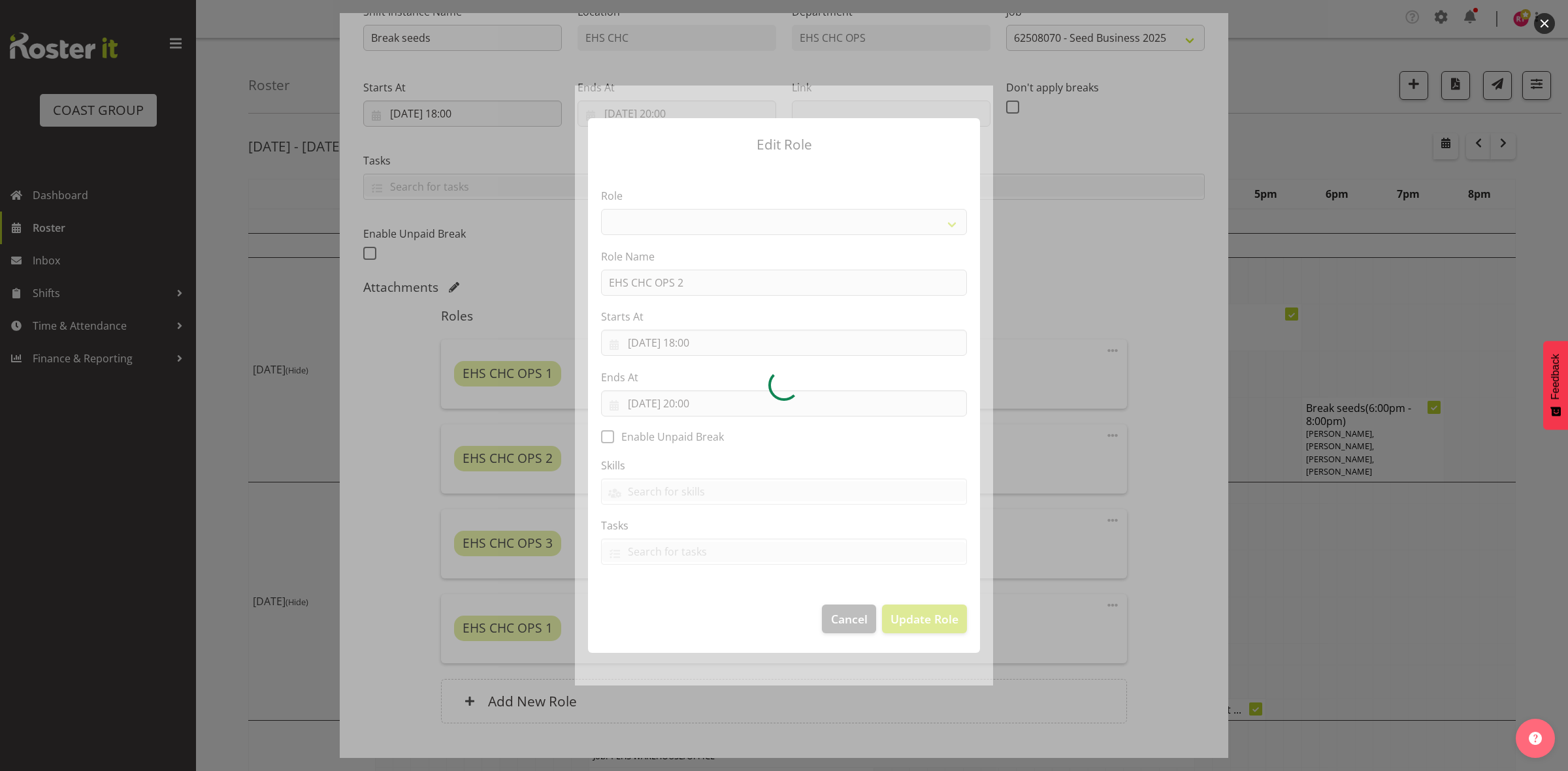
select select "192"
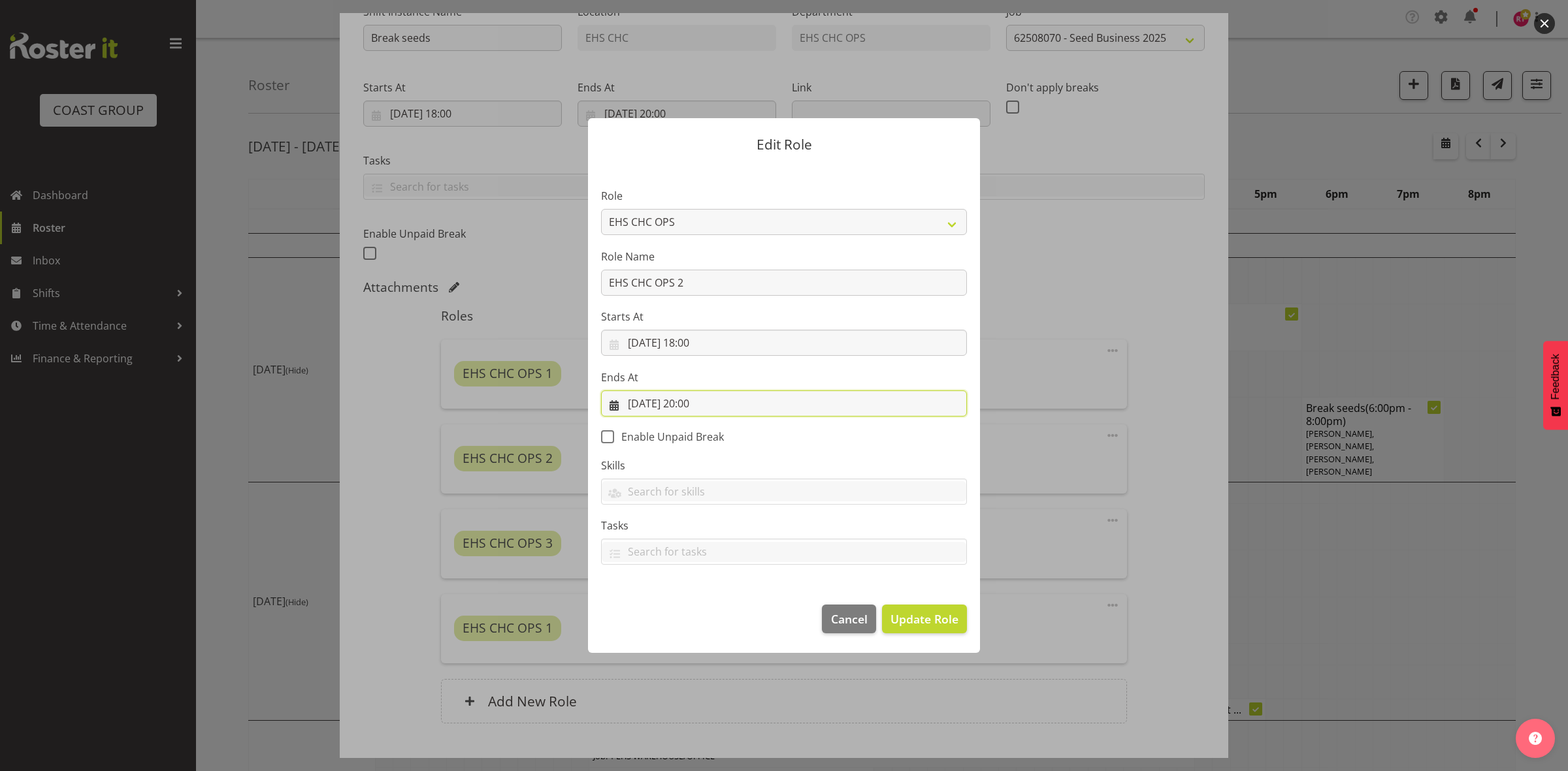
click at [693, 404] on input "27/08/2025, 20:00" at bounding box center [784, 404] width 366 height 26
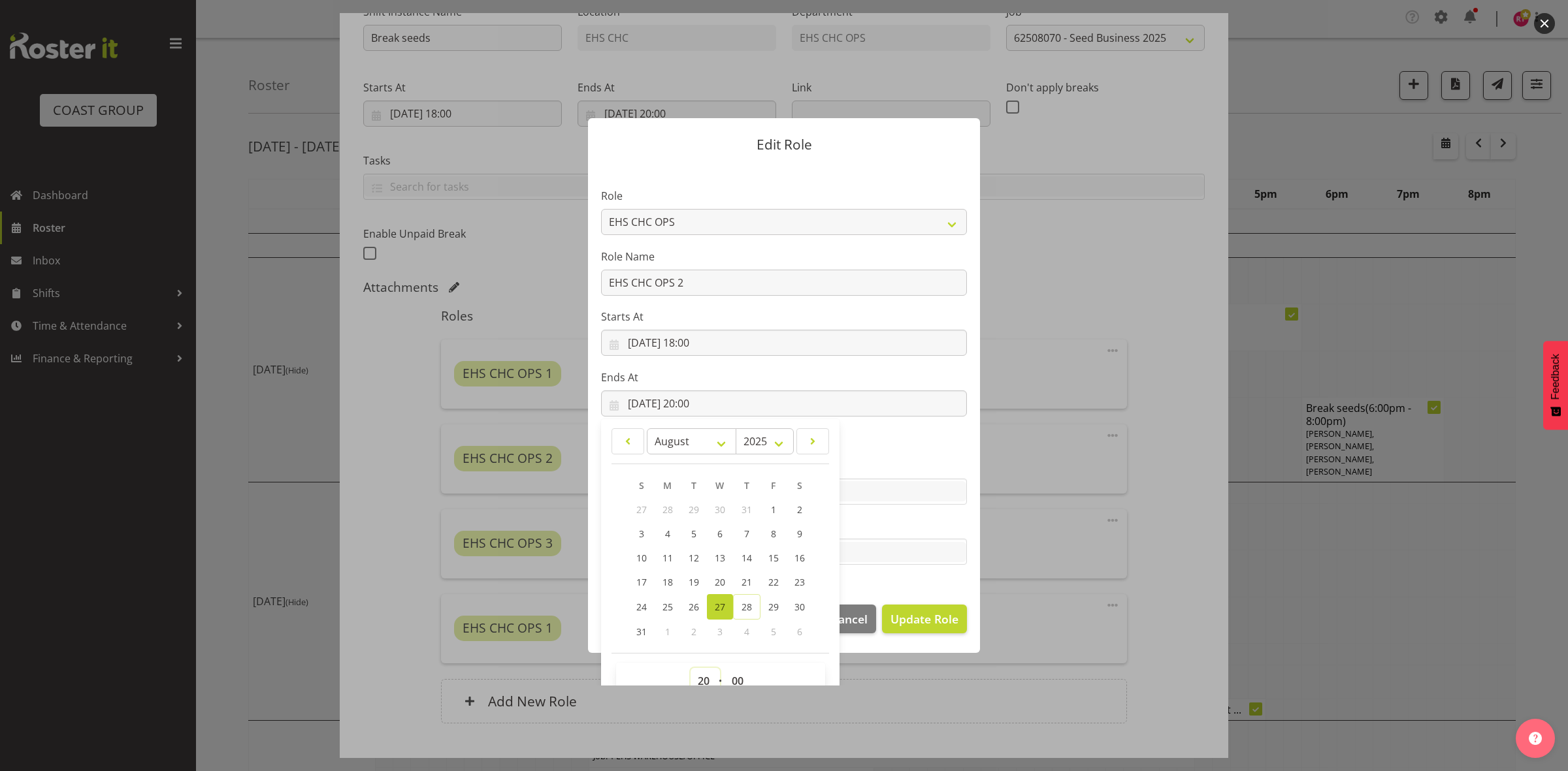
click at [697, 683] on select "00 01 02 03 04 05 06 07 08 09 10 11 12 13 14 15 16 17 18 19 20 21 22 23" at bounding box center [705, 681] width 29 height 26
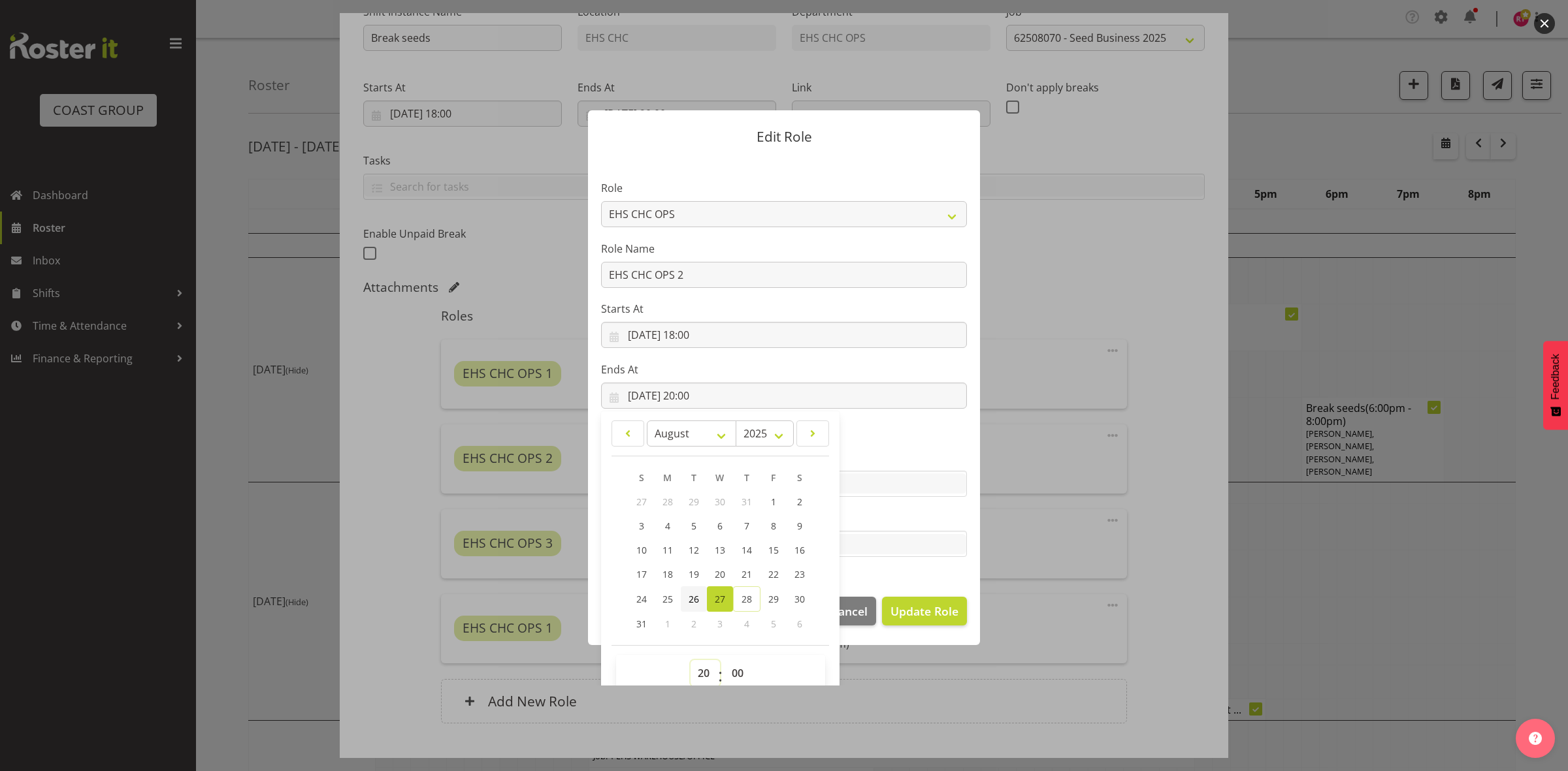
select select "19"
click at [691, 660] on select "00 01 02 03 04 05 06 07 08 09 10 11 12 13 14 15 16 17 18 19 20 21 22 23" at bounding box center [705, 674] width 29 height 26
type input "27/08/2025, 19:00"
click at [727, 663] on select "00 01 02 03 04 05 06 07 08 09 10 11 12 13 14 15 16 17 18 19 20 21 22 23 24 25 2…" at bounding box center [739, 674] width 29 height 26
select select "30"
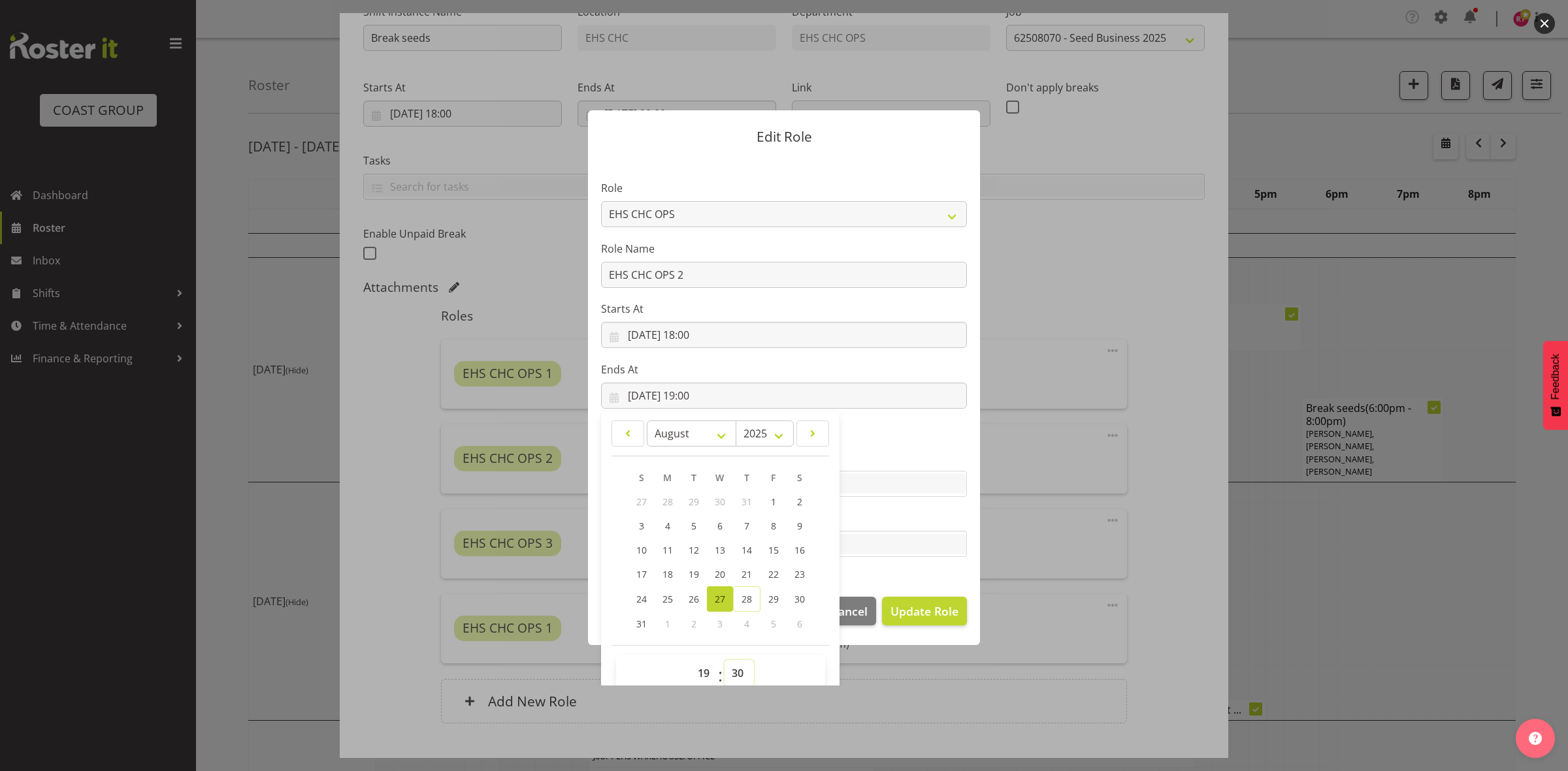
click at [724, 660] on select "00 01 02 03 04 05 06 07 08 09 10 11 12 13 14 15 16 17 18 19 20 21 22 23 24 25 2…" at bounding box center [739, 674] width 29 height 26
type input "27/08/2025, 19:30"
click at [905, 608] on span "Update Role" at bounding box center [924, 612] width 68 height 17
select select
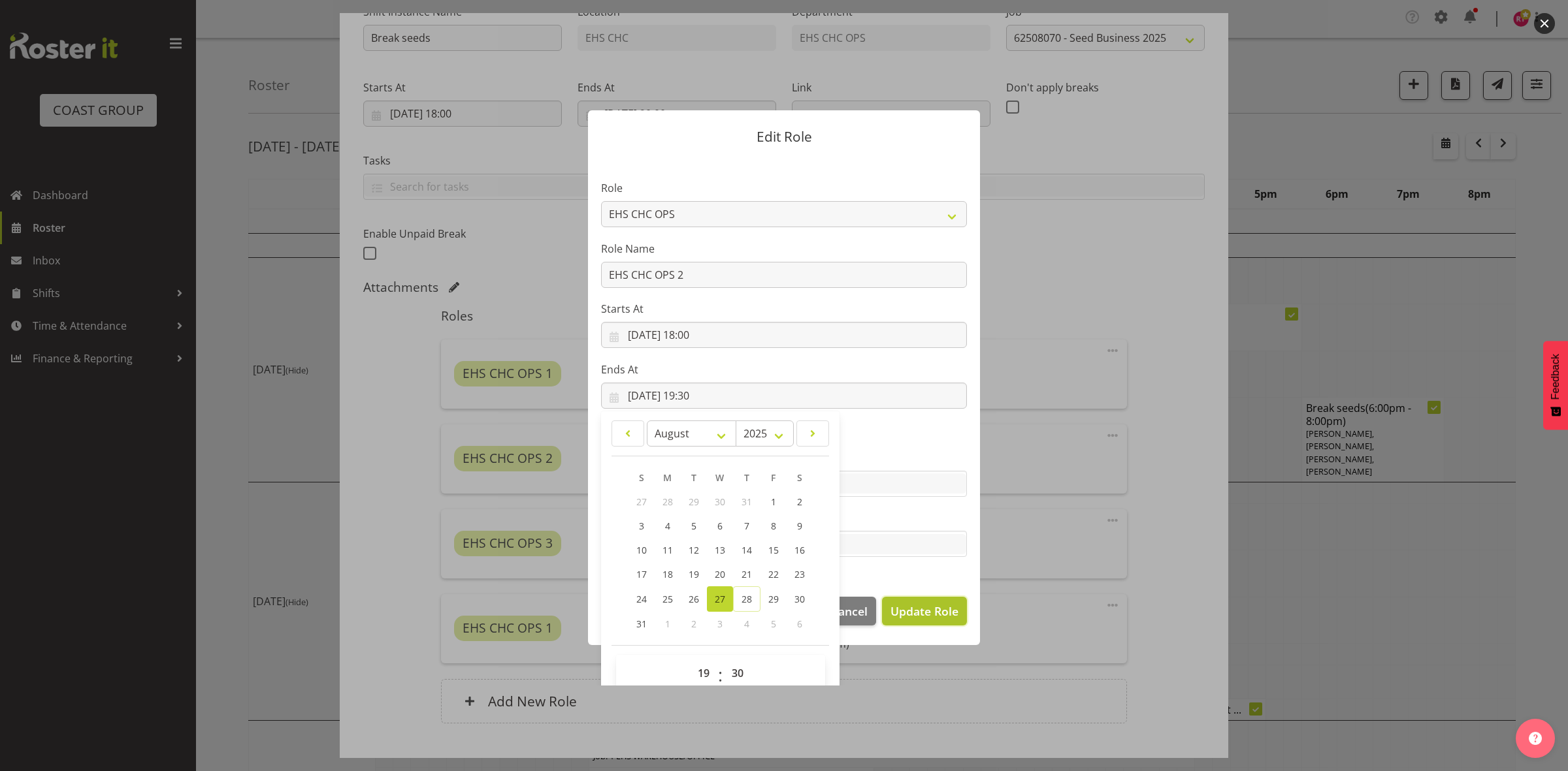
select select
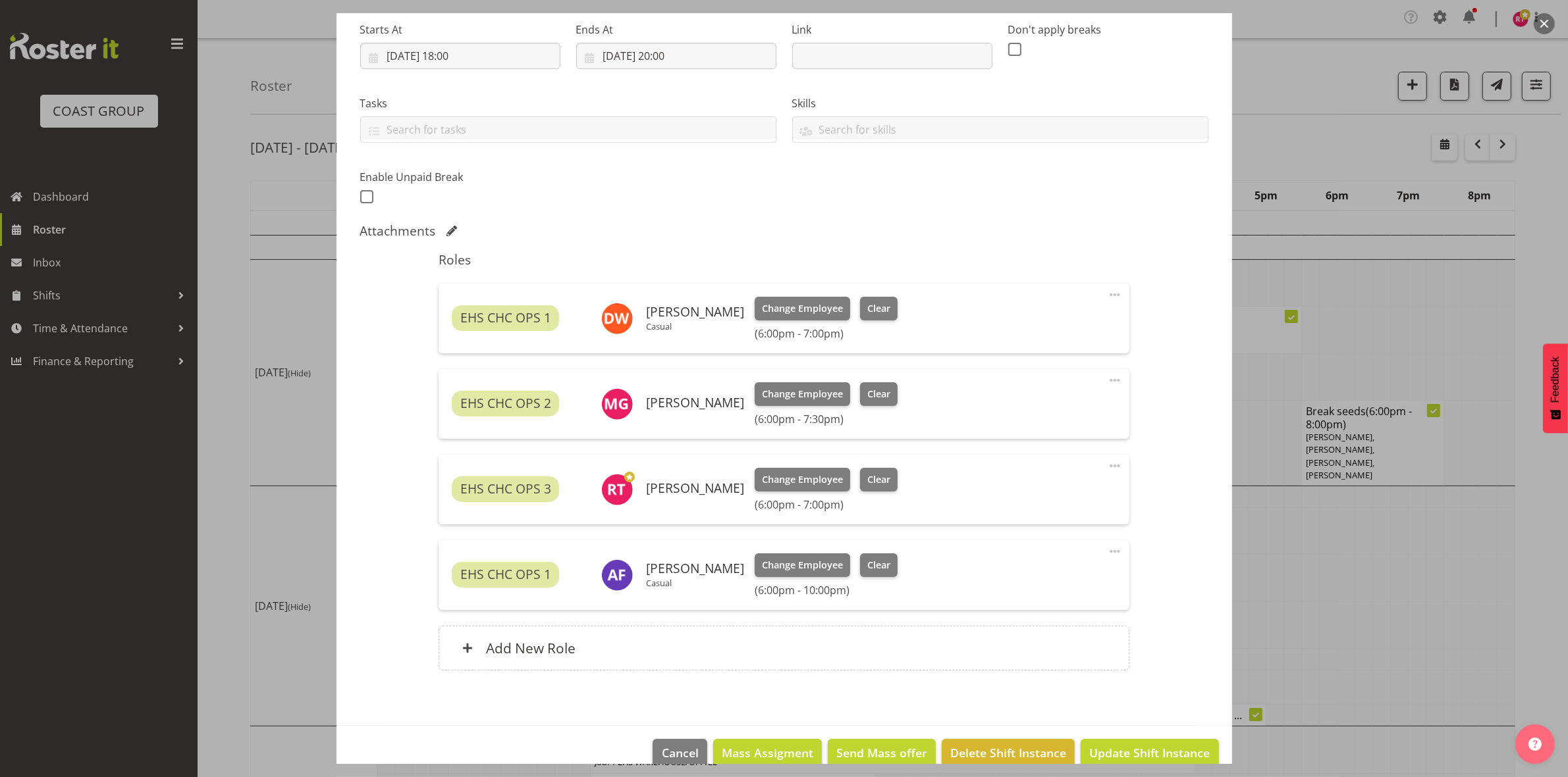
scroll to position [232, 0]
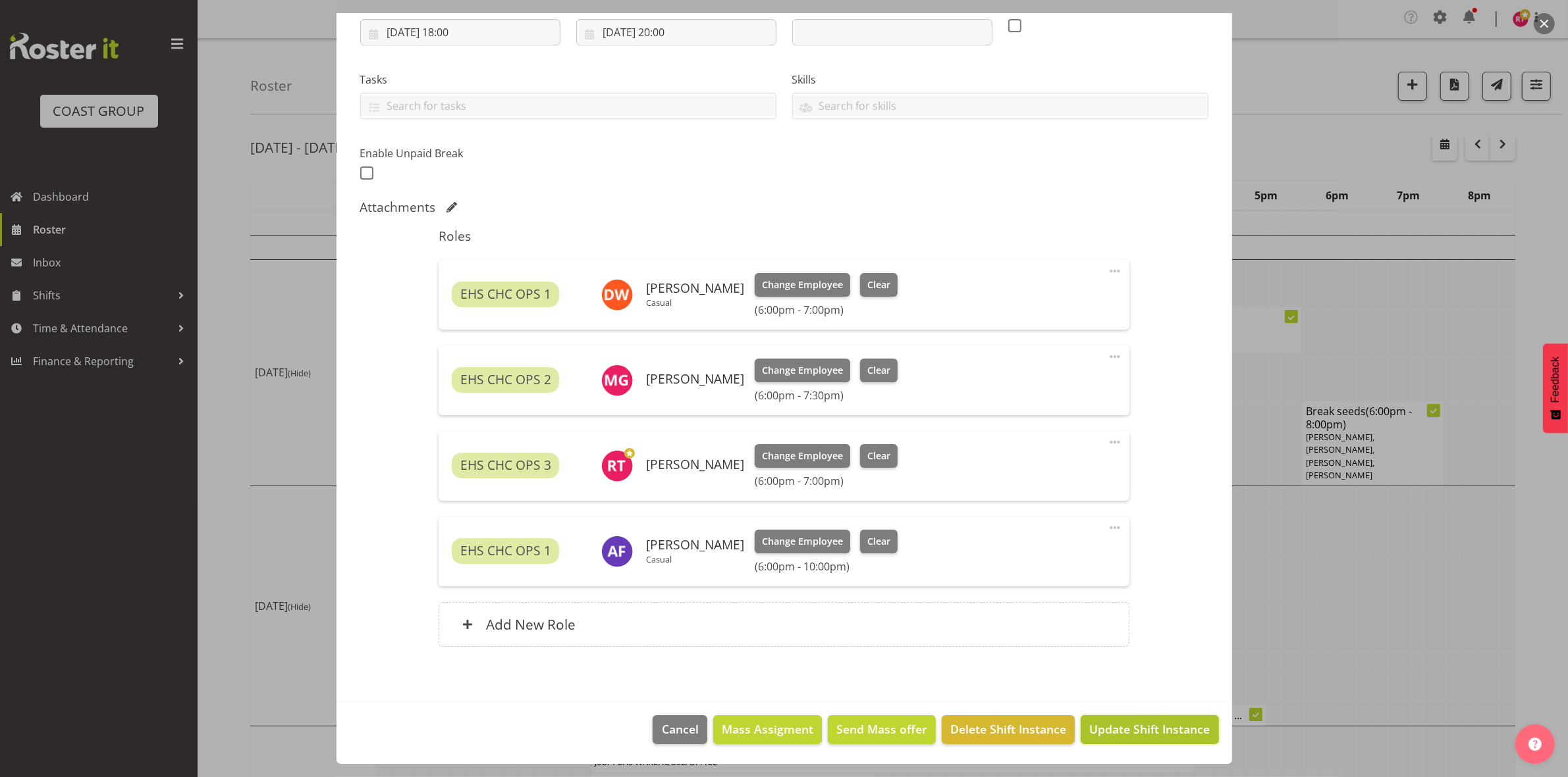
click at [1138, 732] on span "Update Shift Instance" at bounding box center [1150, 730] width 121 height 17
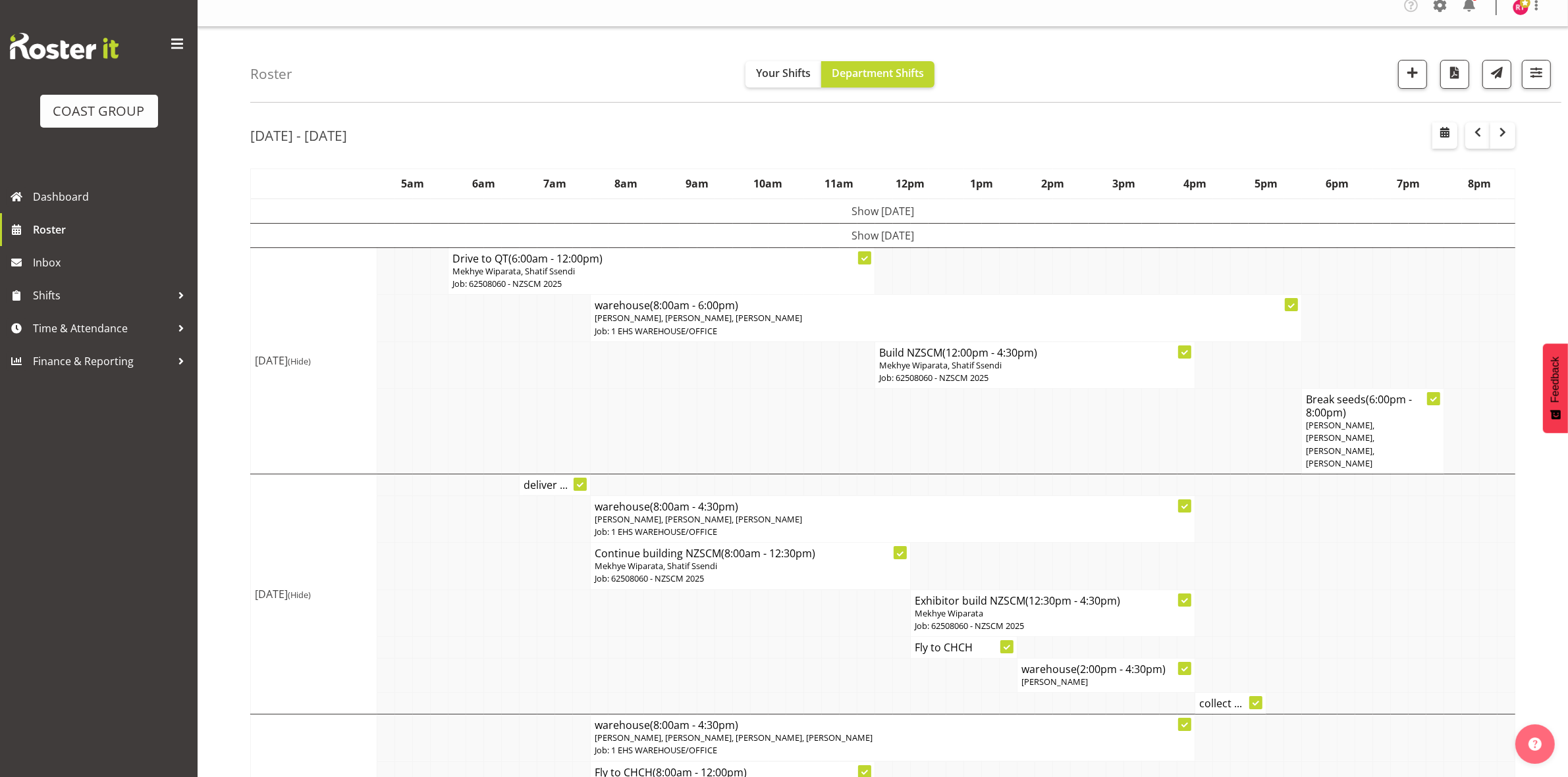
scroll to position [0, 0]
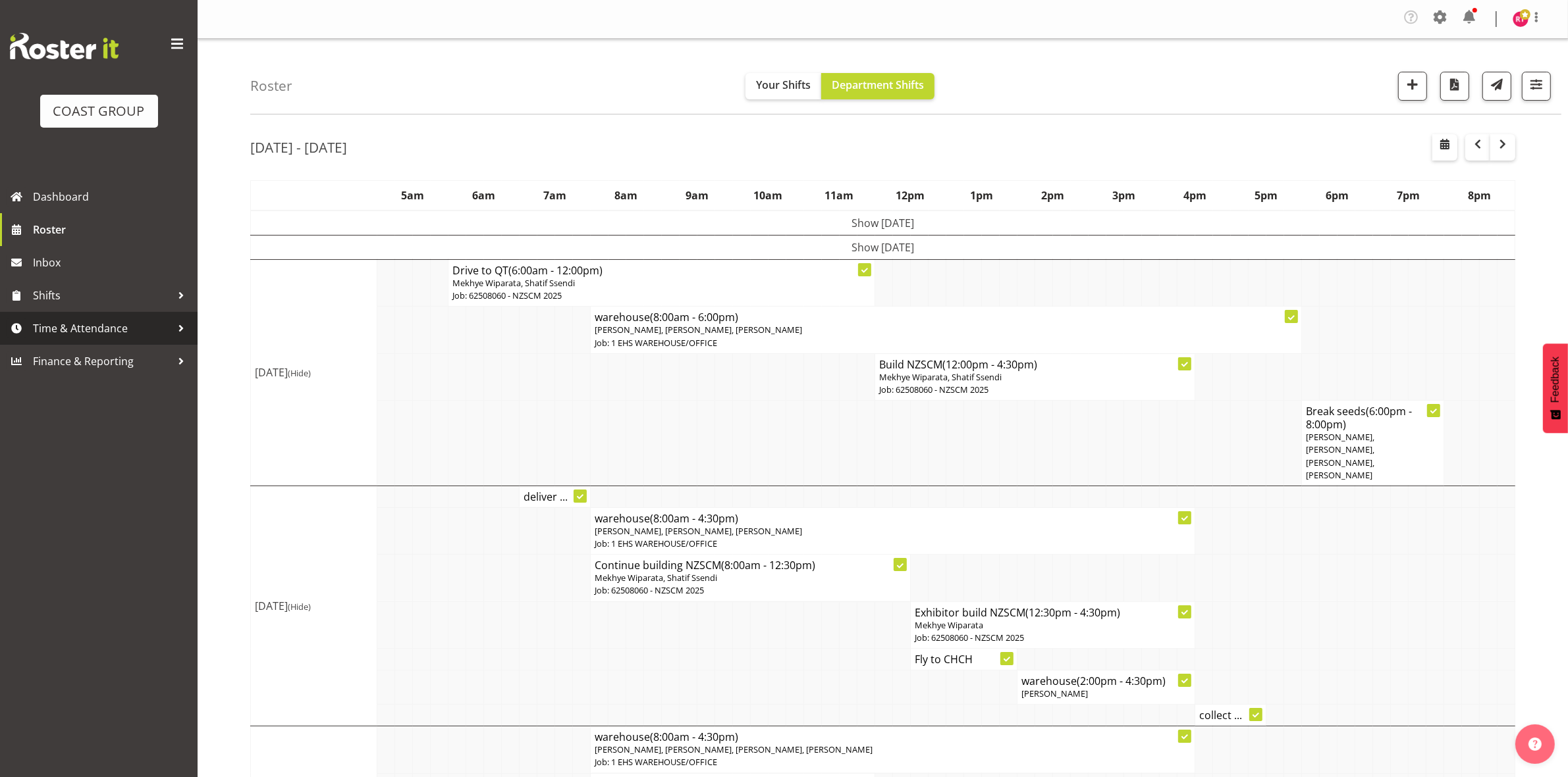
click at [122, 321] on span "Time & Attendance" at bounding box center [102, 328] width 138 height 20
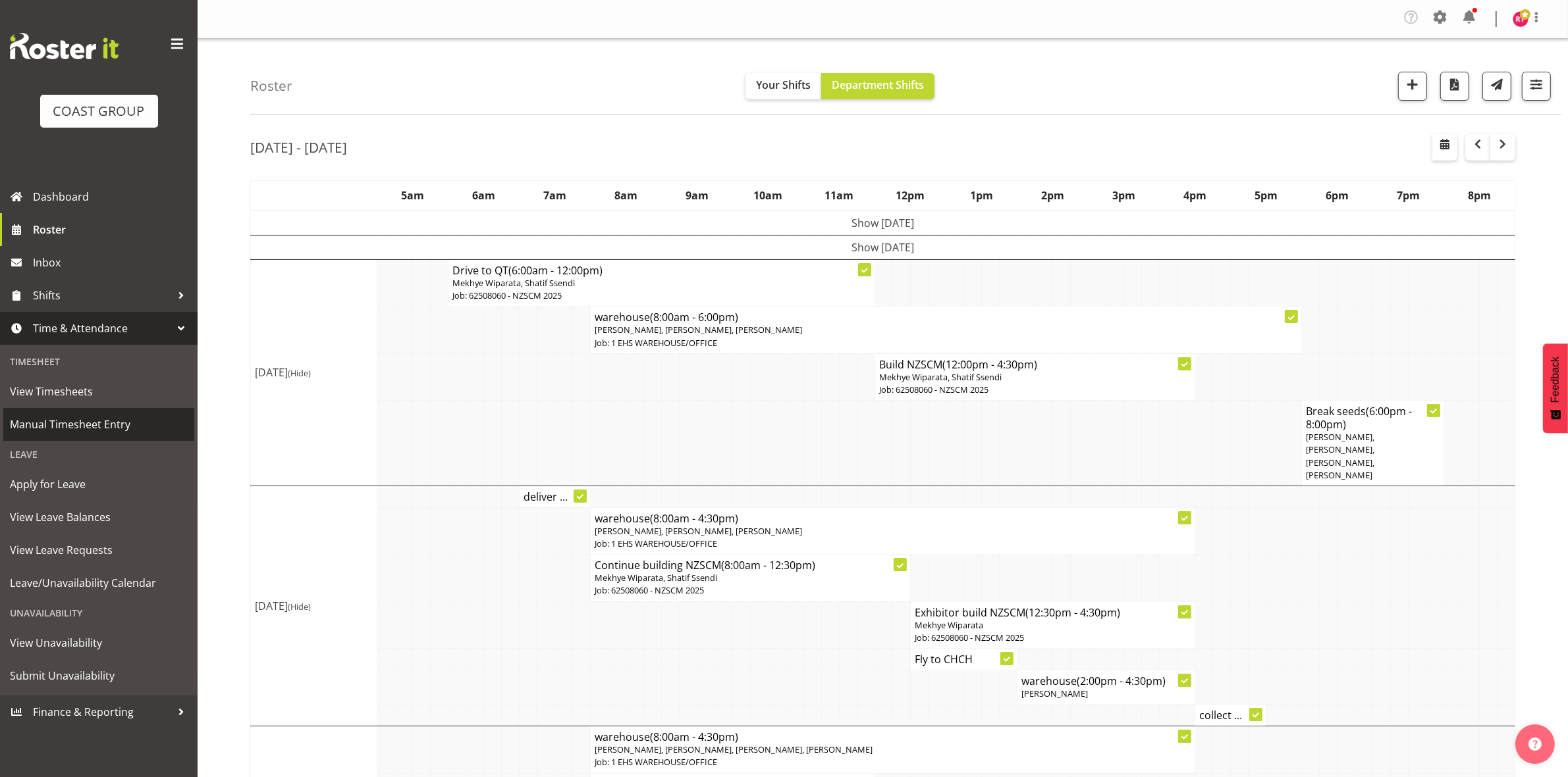
click at [119, 416] on span "Manual Timesheet Entry" at bounding box center [98, 424] width 178 height 20
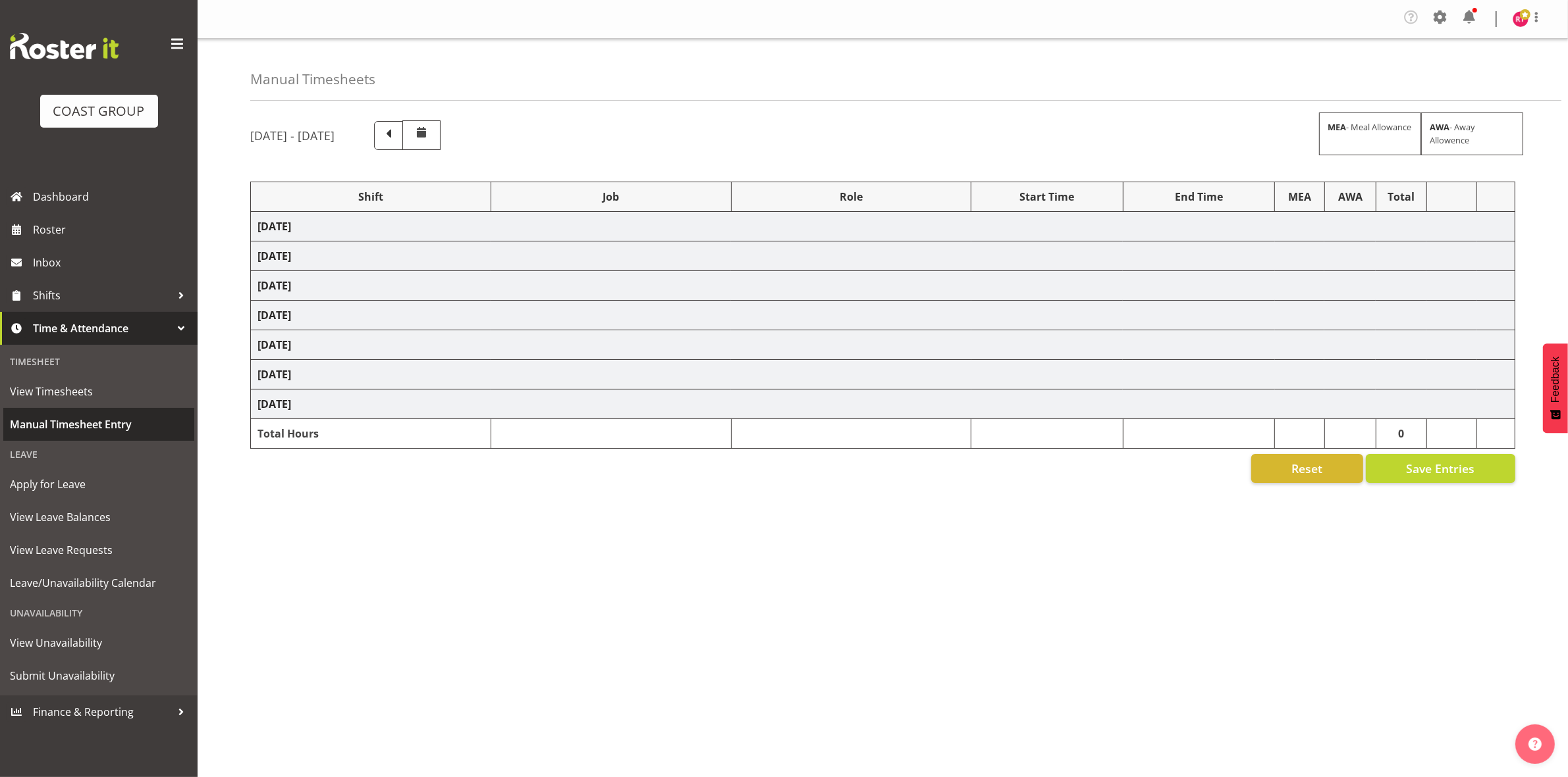
select select "81170"
select select "69"
select select "81173"
select select "9299"
select select "81176"
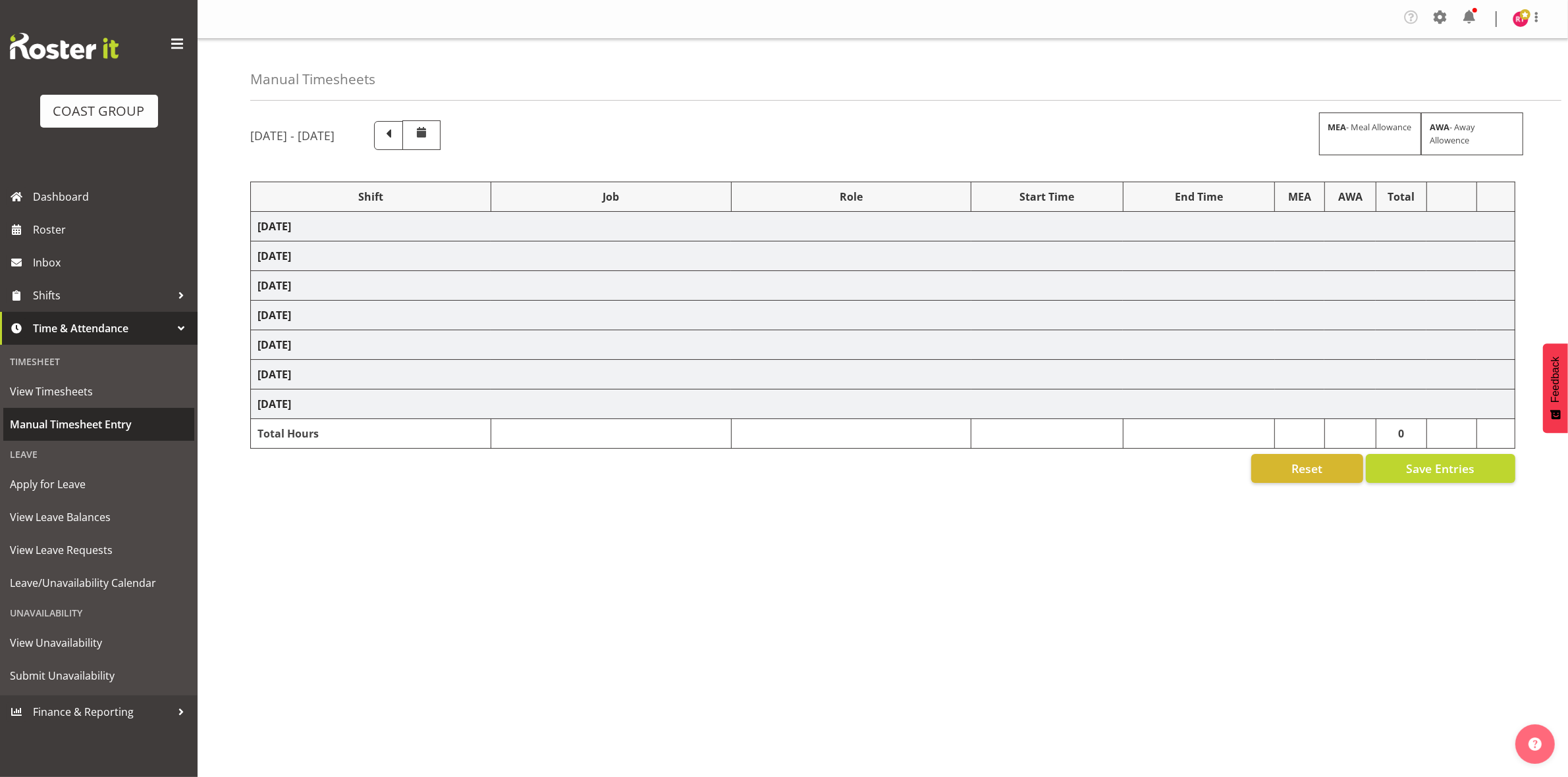
select select "69"
select select "81182"
select select "69"
select select "81185"
select select "9062"
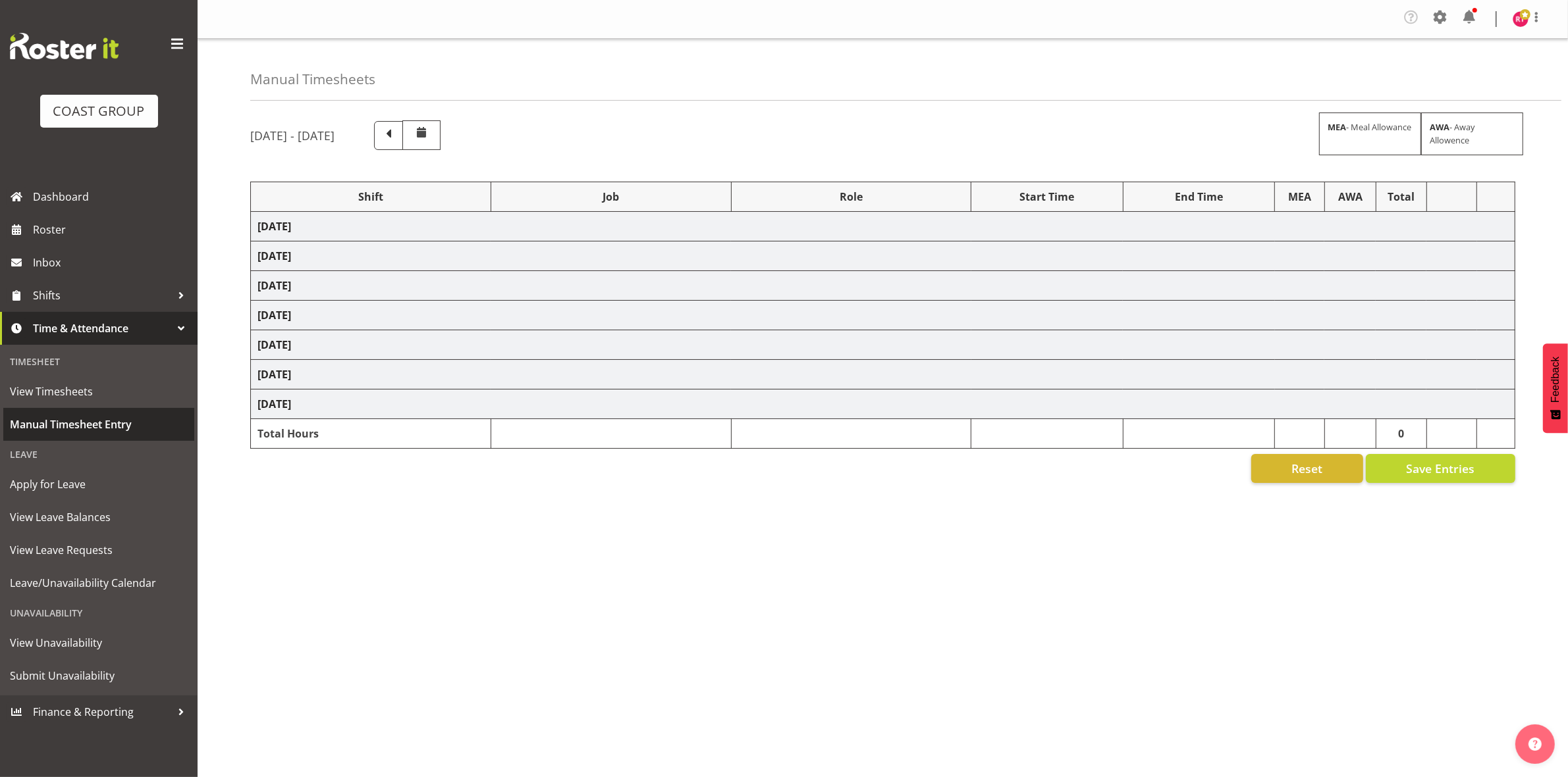
select select "81192"
select select "69"
select select "81194"
select select "69"
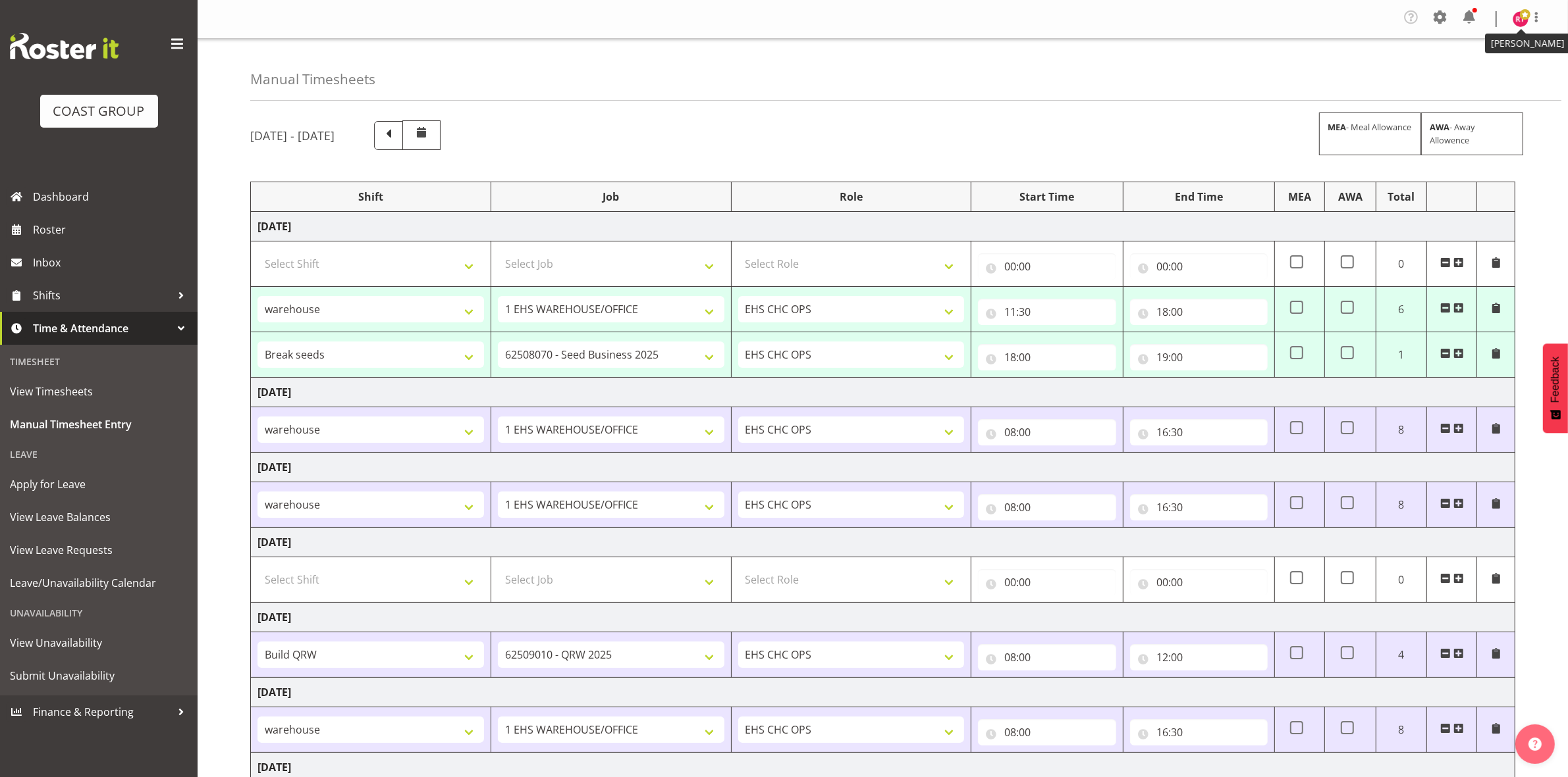
click at [1522, 17] on span at bounding box center [1525, 14] width 10 height 10
click at [1473, 68] on link "Log Out" at bounding box center [1481, 72] width 127 height 24
